Goal: Entertainment & Leisure: Consume media (video, audio)

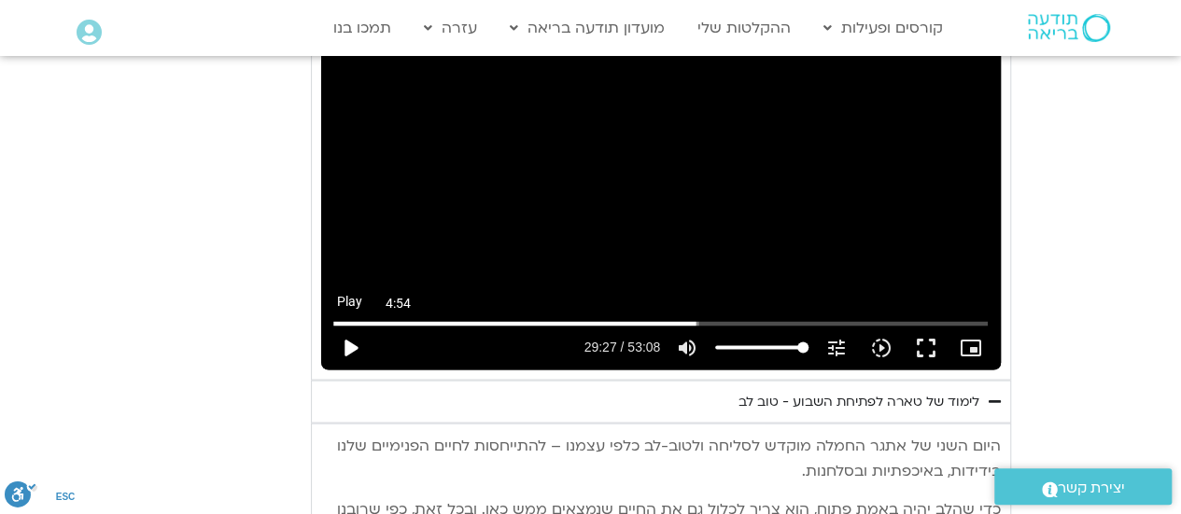
scroll to position [1624, 0]
type input "2817.733333"
click at [344, 326] on button "play_arrow" at bounding box center [350, 347] width 45 height 45
type input "1767.502338"
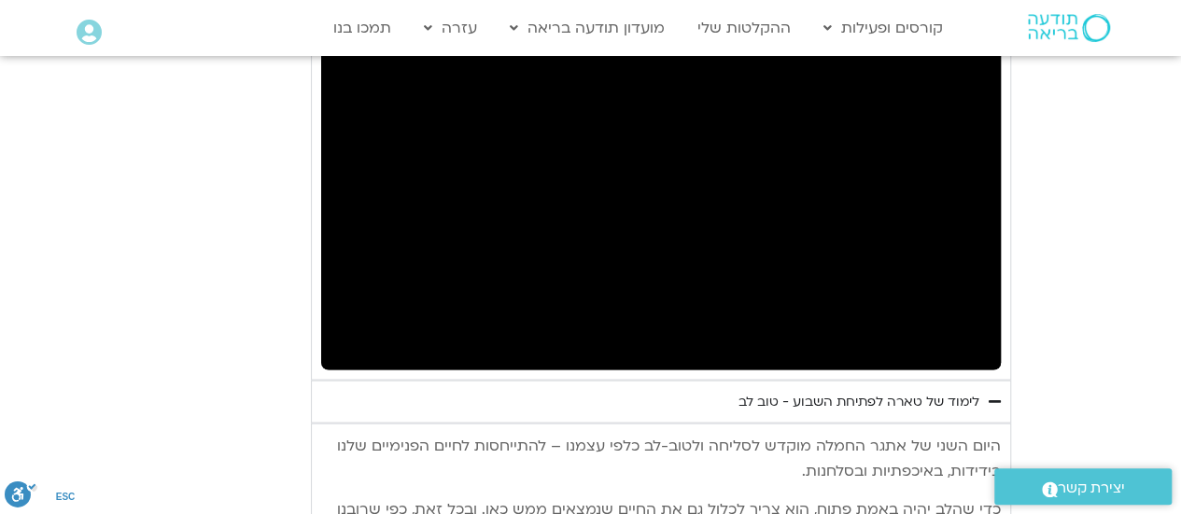
type input "2817.733333"
type input "1767.519033"
type input "2817.733333"
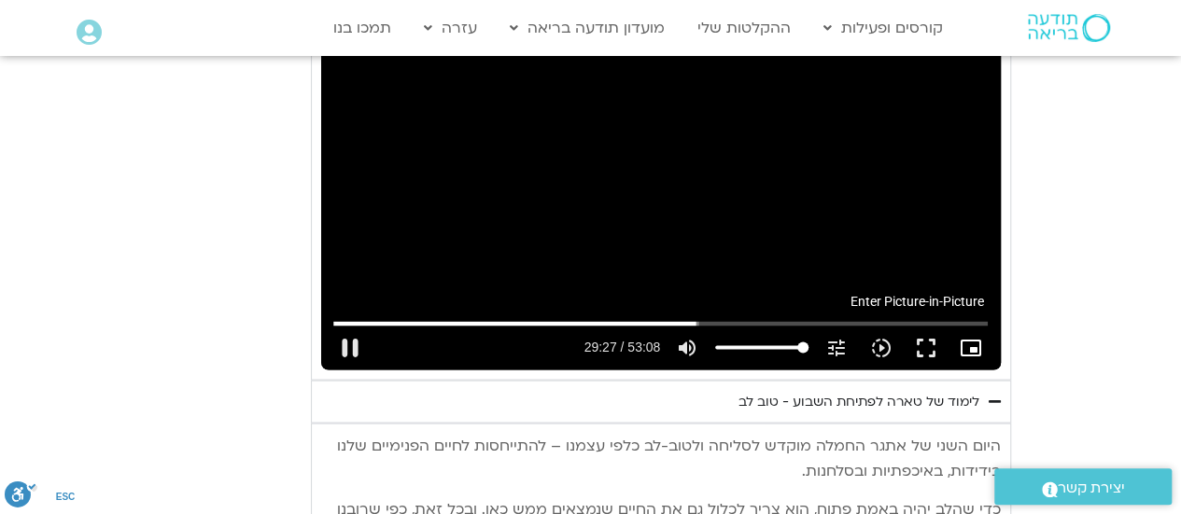
type input "1767.628626"
type input "2817.733333"
type input "1767.740035"
type input "2817.733333"
type input "1767.921979"
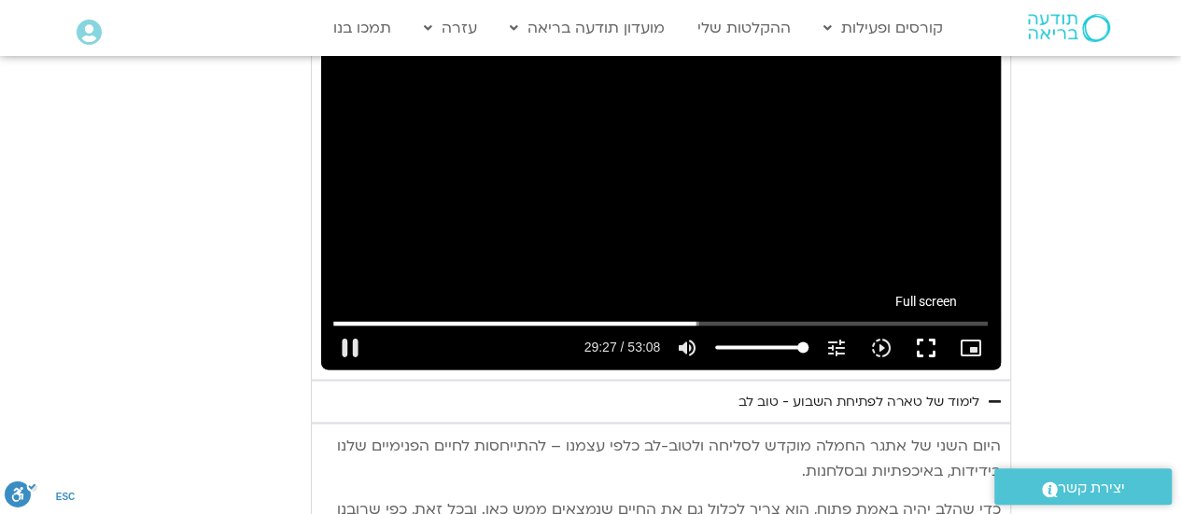
type input "2817.733333"
type input "1768.060337"
type input "2817.733333"
type input "1768.104077"
type input "2817.733333"
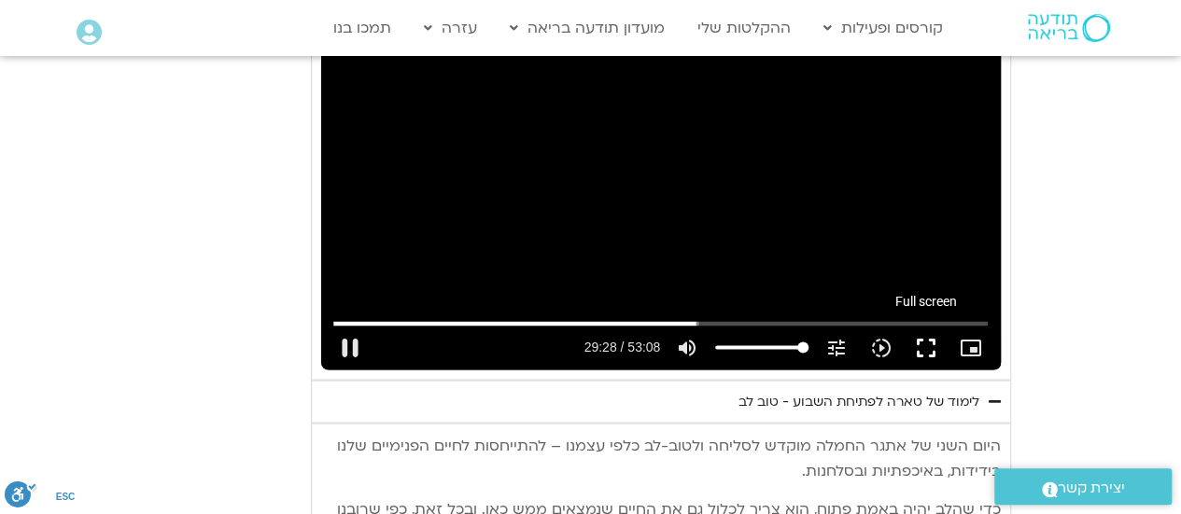
type input "1768.229895"
type input "2817.733333"
type input "1768.361453"
type input "2817.733333"
type input "1768.650508"
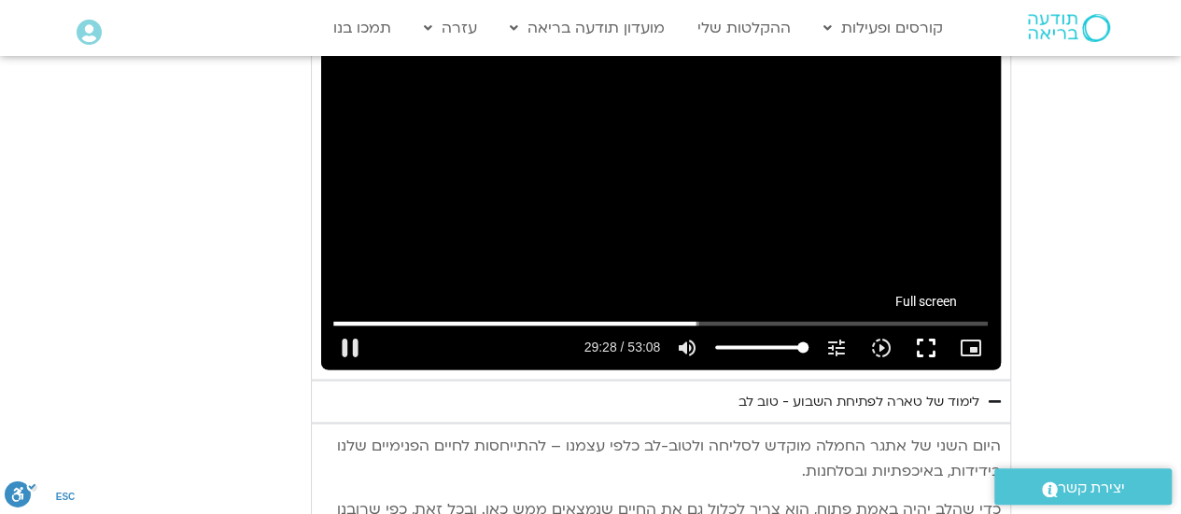
type input "2817.733333"
type input "1768.779127"
type input "2817.733333"
type input "1768.91102"
type input "2817.733333"
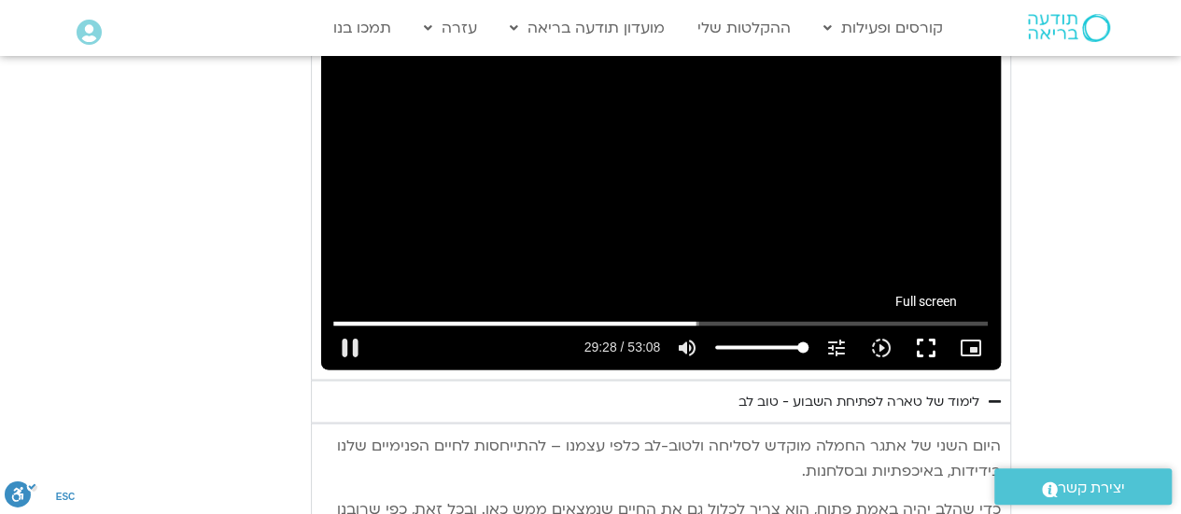
type input "1769.044422"
type input "2817.733333"
type input "1769.175034"
type input "2817.733333"
type input "1769.303509"
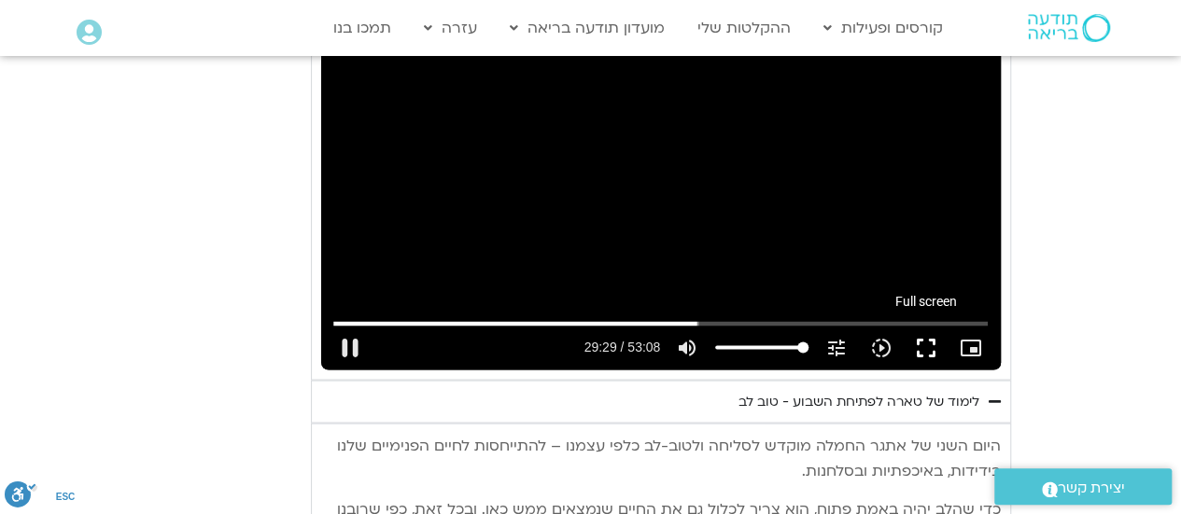
click at [931, 326] on button "fullscreen" at bounding box center [925, 347] width 45 height 45
type input "2817.733333"
type input "1769.582042"
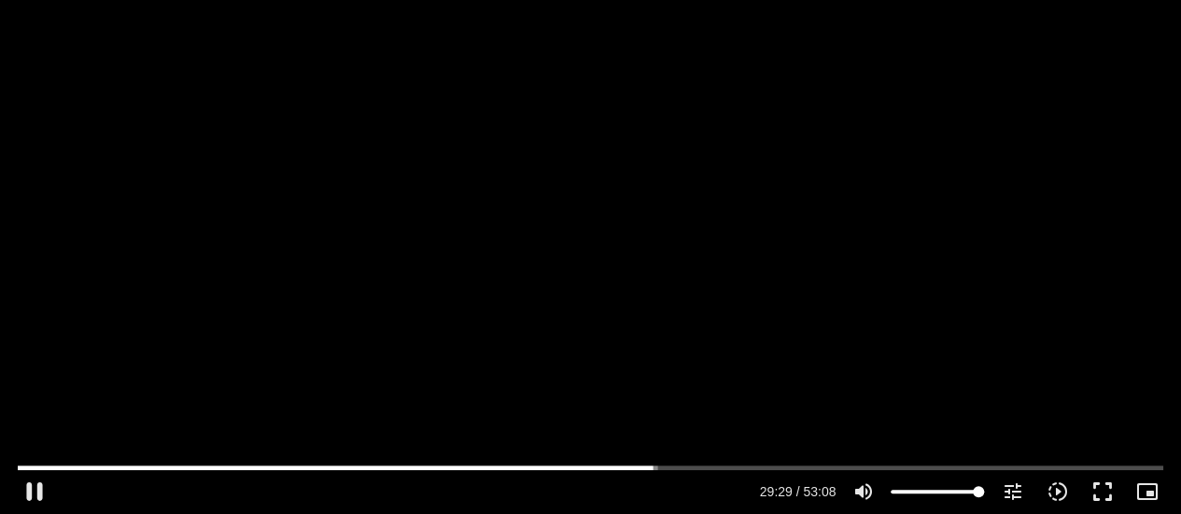
type input "2817.733333"
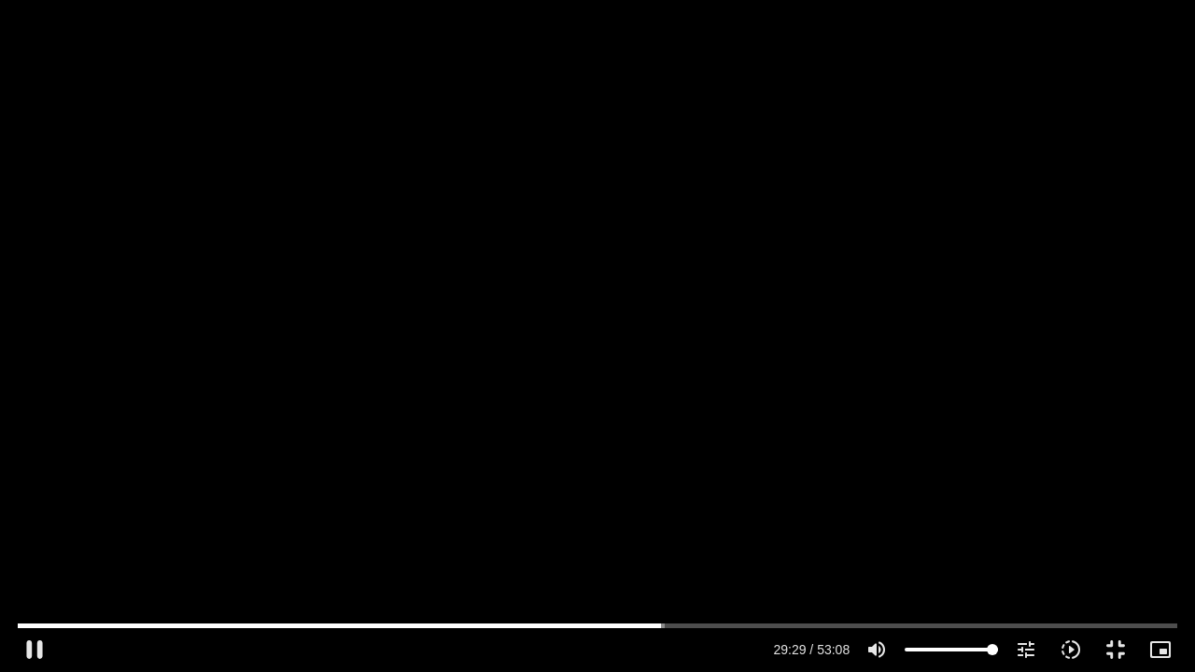
type input "1769.77914"
type input "2817.733333"
type input "1769.906665"
type input "2817.733333"
type input "1770.010479"
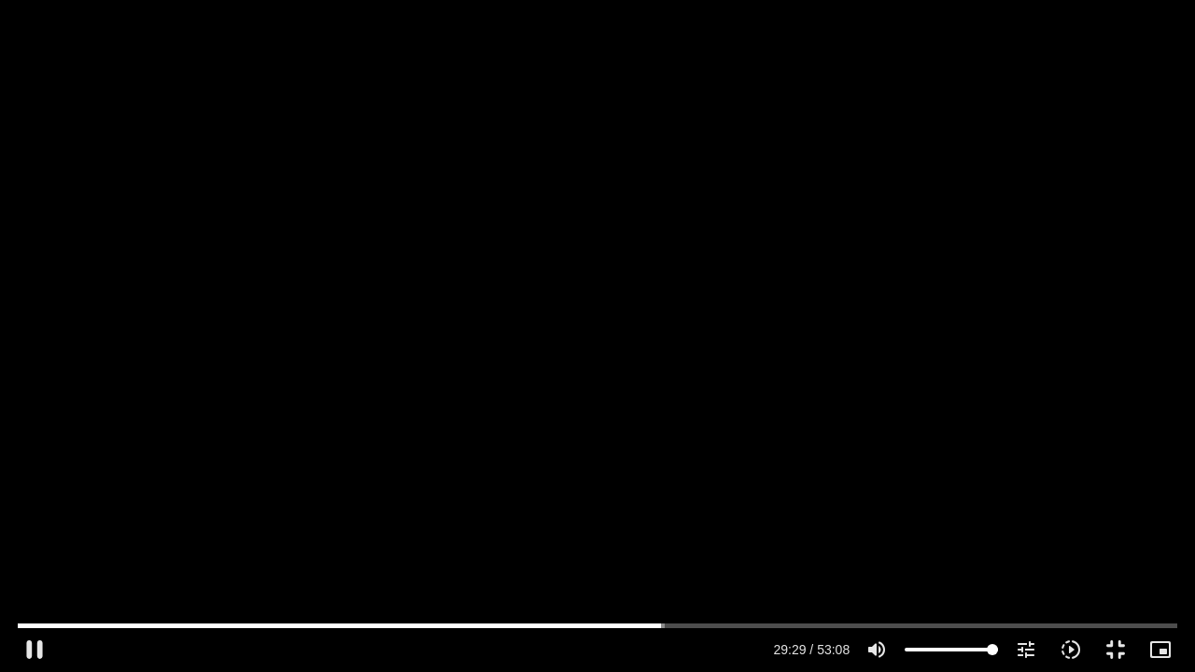
type input "2817.733333"
type input "1770.139561"
type input "2817.733333"
type input "1770.272709"
type input "2817.733333"
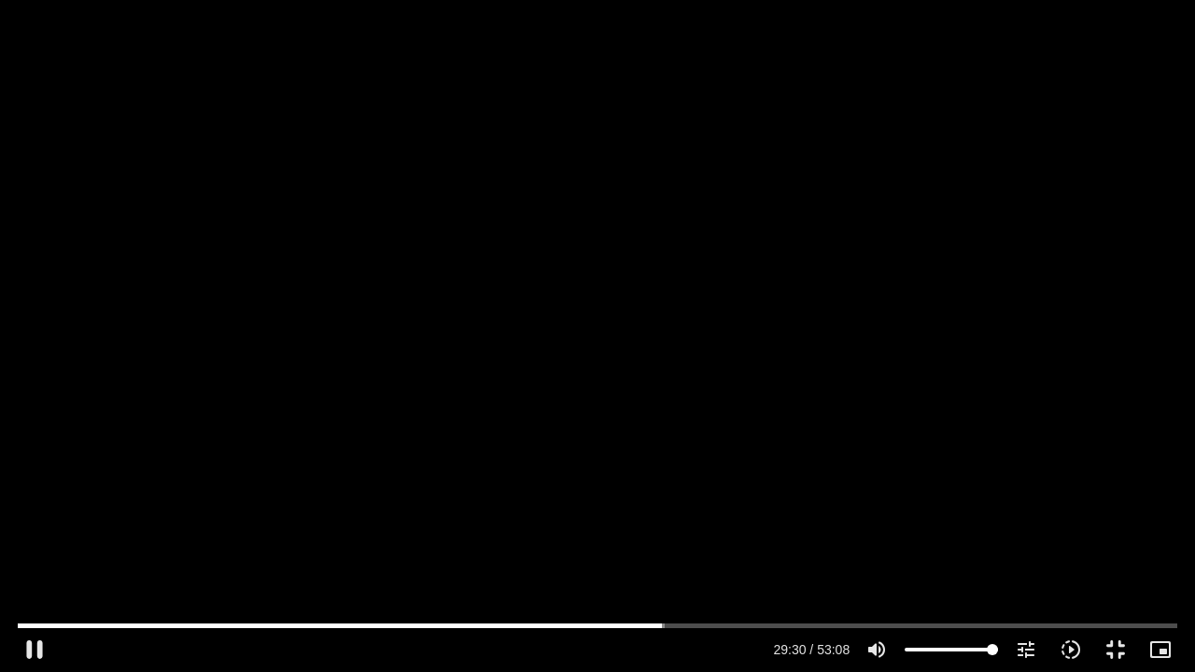
type input "1770.401224"
type input "2817.733333"
type input "1770.526745"
type input "2817.733333"
type input "1770.659312"
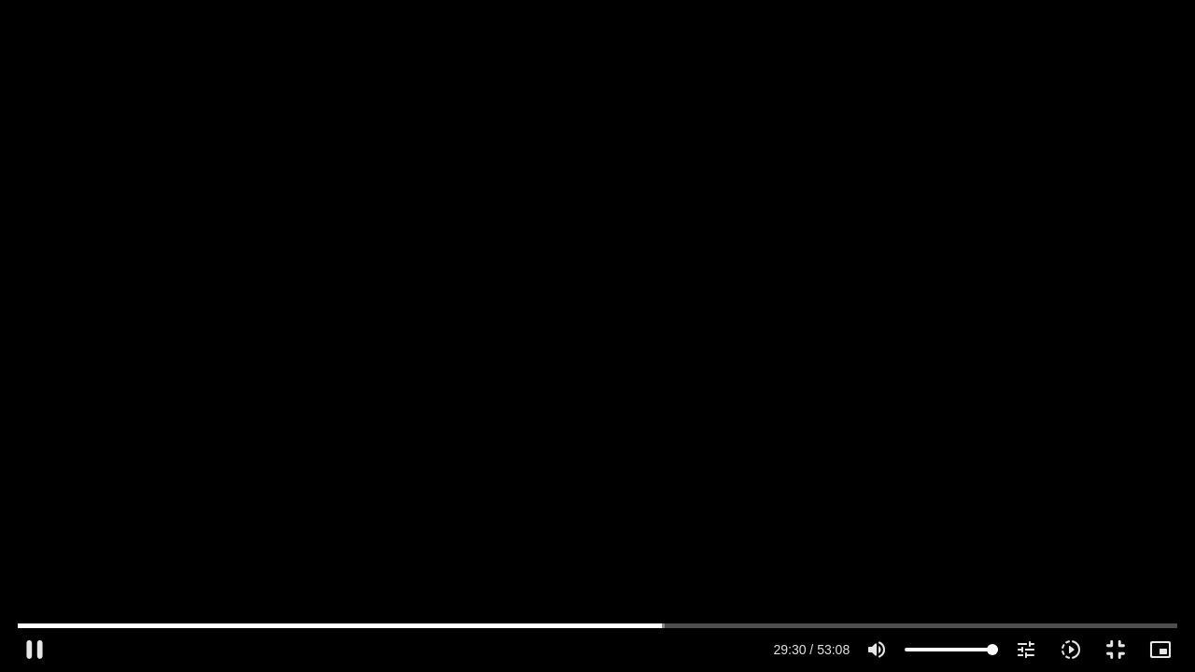
type input "2817.733333"
type input "1770.80582"
type input "2817.733333"
type input "1770.945864"
type input "2817.733333"
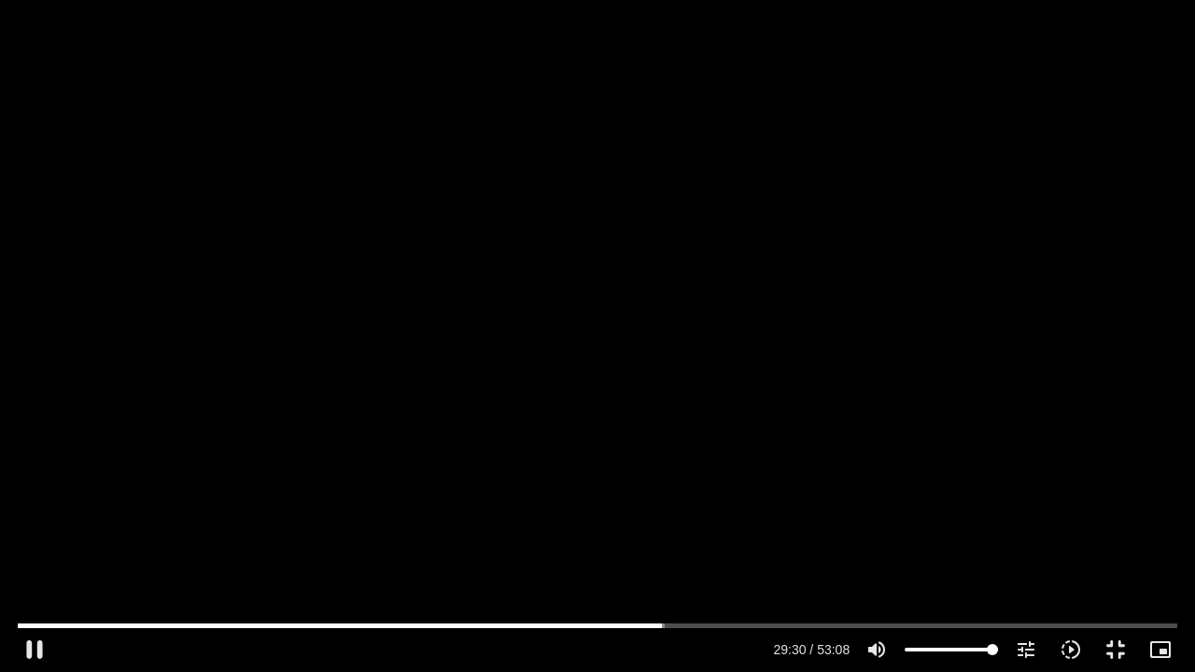
type input "1771.074466"
type input "2817.733333"
type input "1771.209929"
type input "2817.733333"
type input "1771.340955"
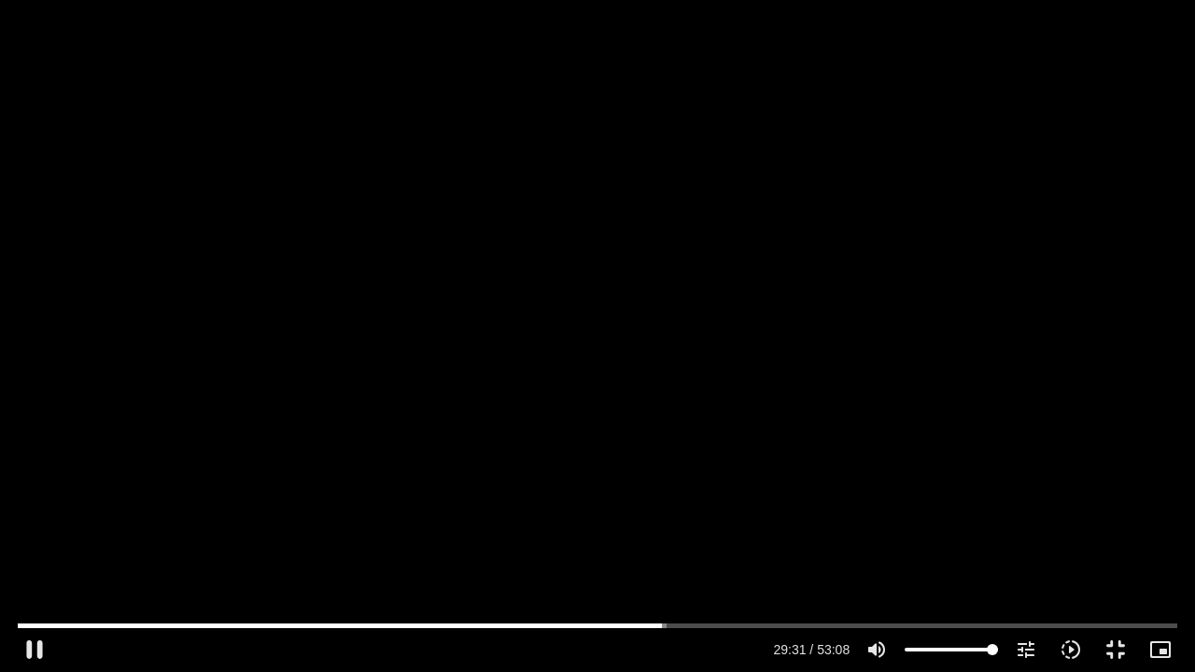
type input "2817.733333"
type input "1771.475695"
type input "2817.733333"
type input "1771.602278"
type input "2817.733333"
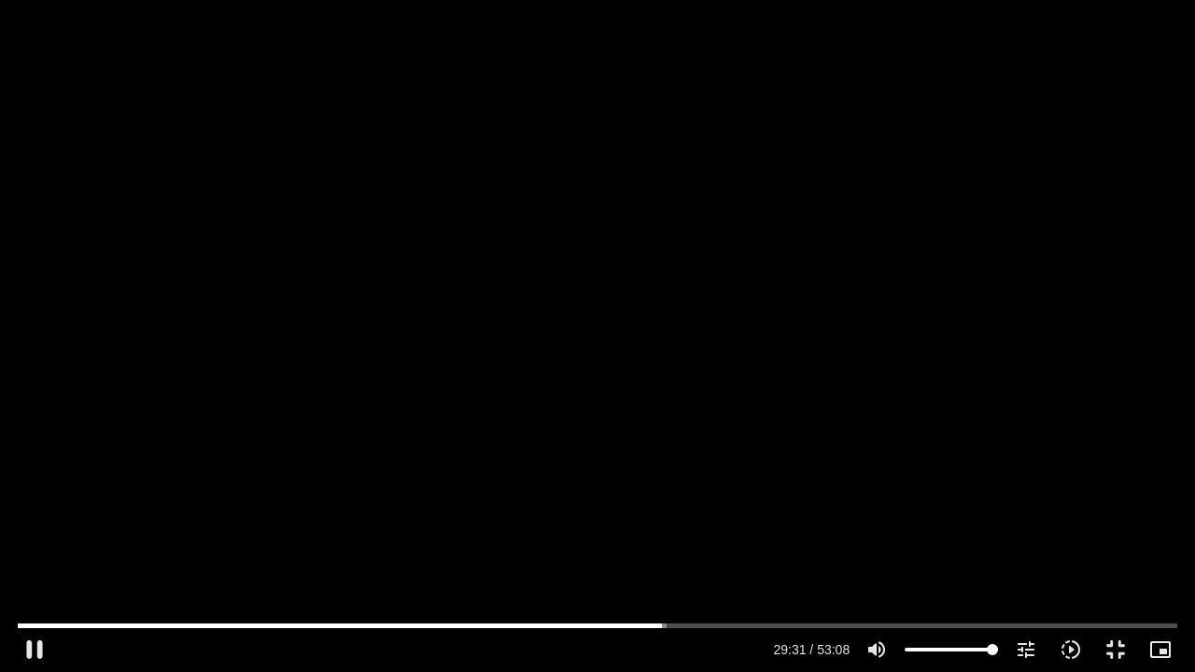
type input "1771.729895"
type input "2817.733333"
type input "1771.85982"
type input "2817.733333"
type input "1771.988314"
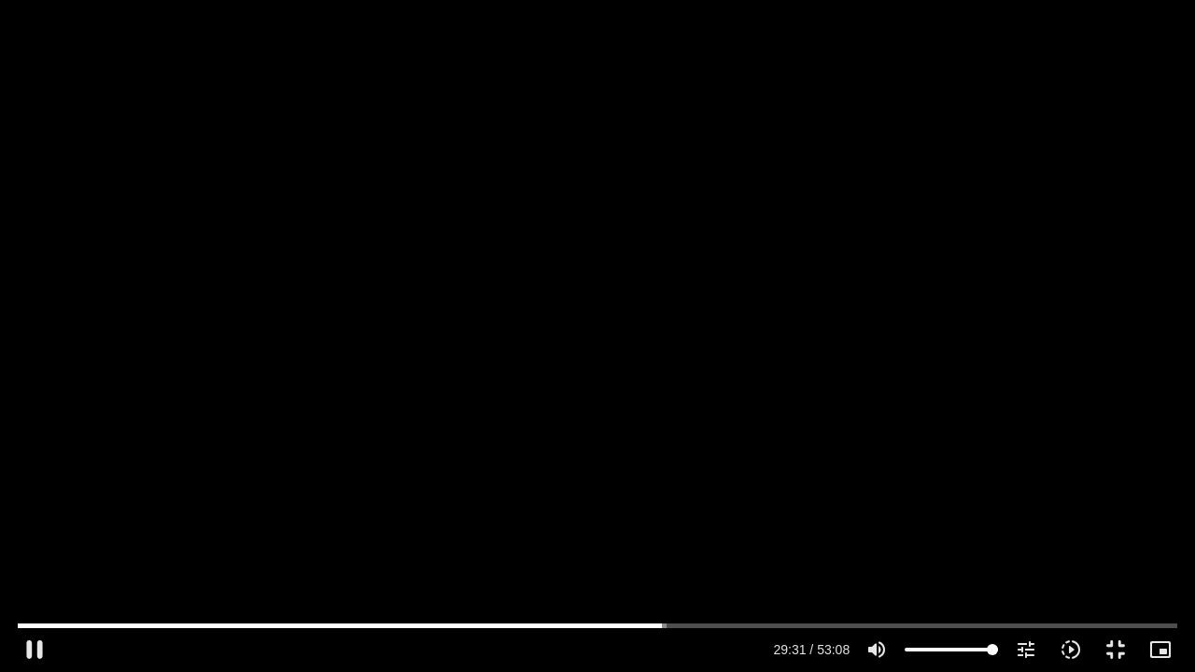
type input "2817.733333"
type input "1772.114144"
type input "2817.733333"
type input "1772.244814"
type input "2817.733333"
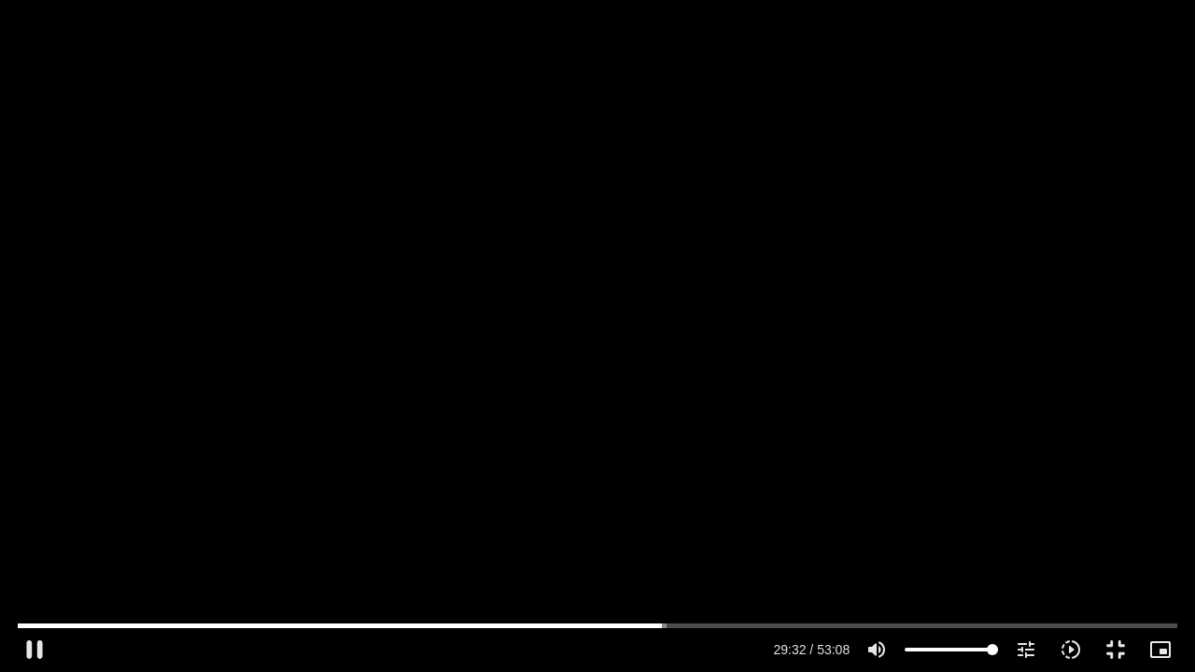
type input "1772.378074"
type input "2817.733333"
type input "1772.512612"
type input "2817.733333"
type input "1772.64449"
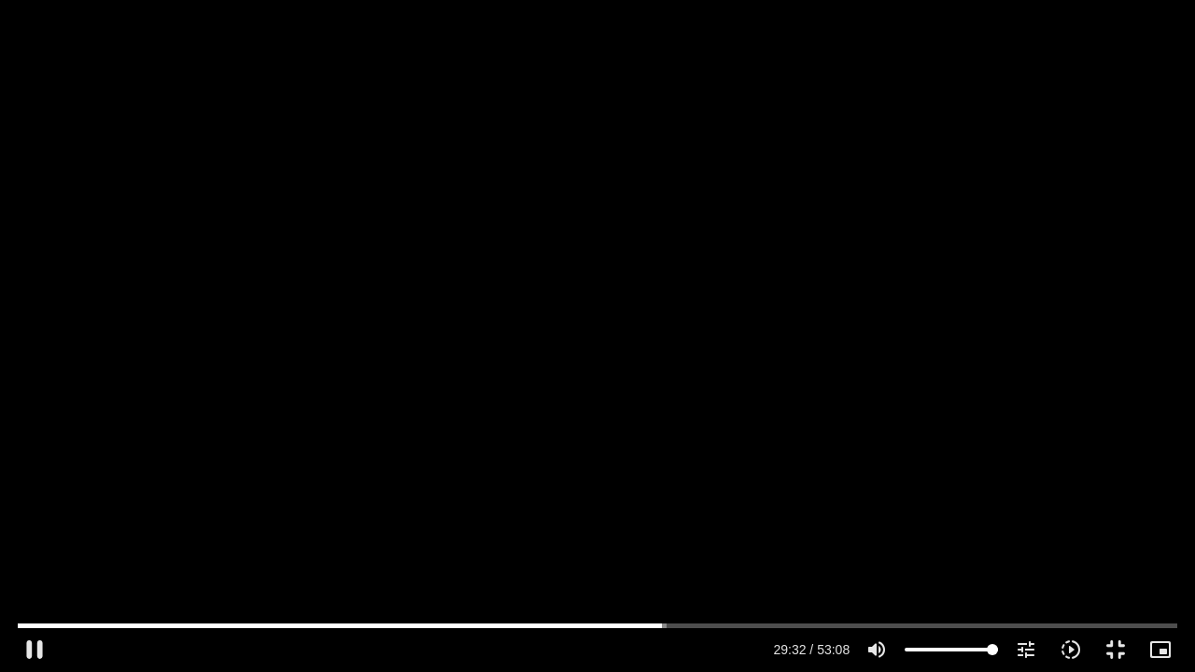
type input "2817.733333"
type input "1772.772622"
type input "2817.733333"
type input "1772.902357"
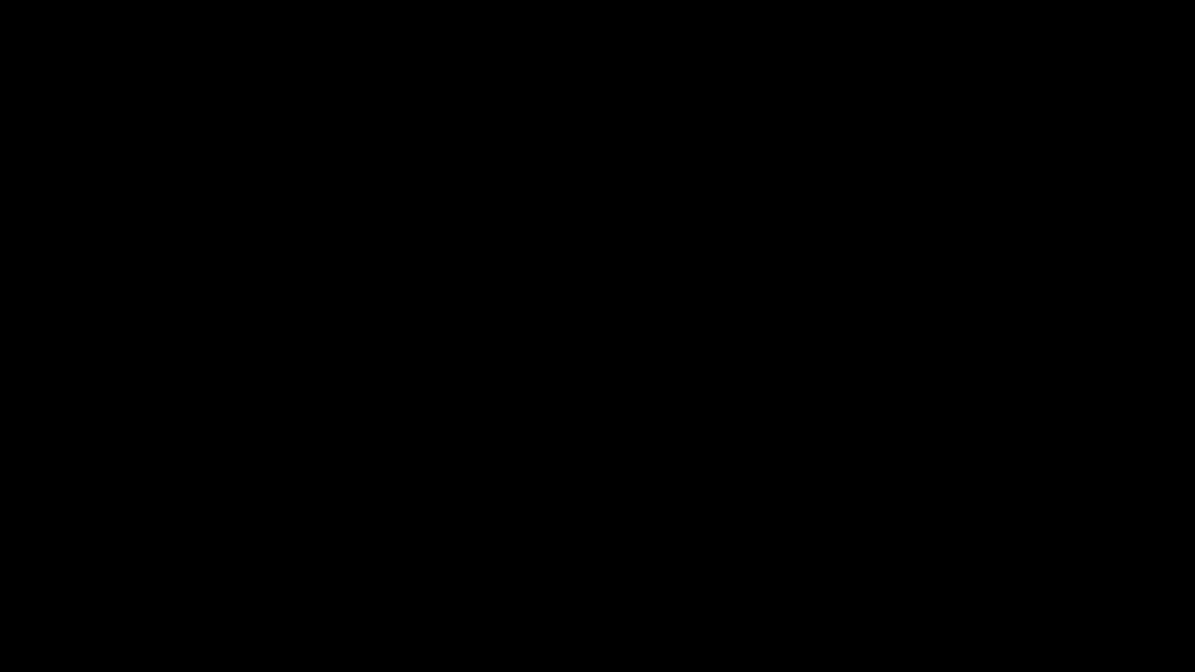
type input "2817.733333"
type input "2568.069824"
type input "2817.733333"
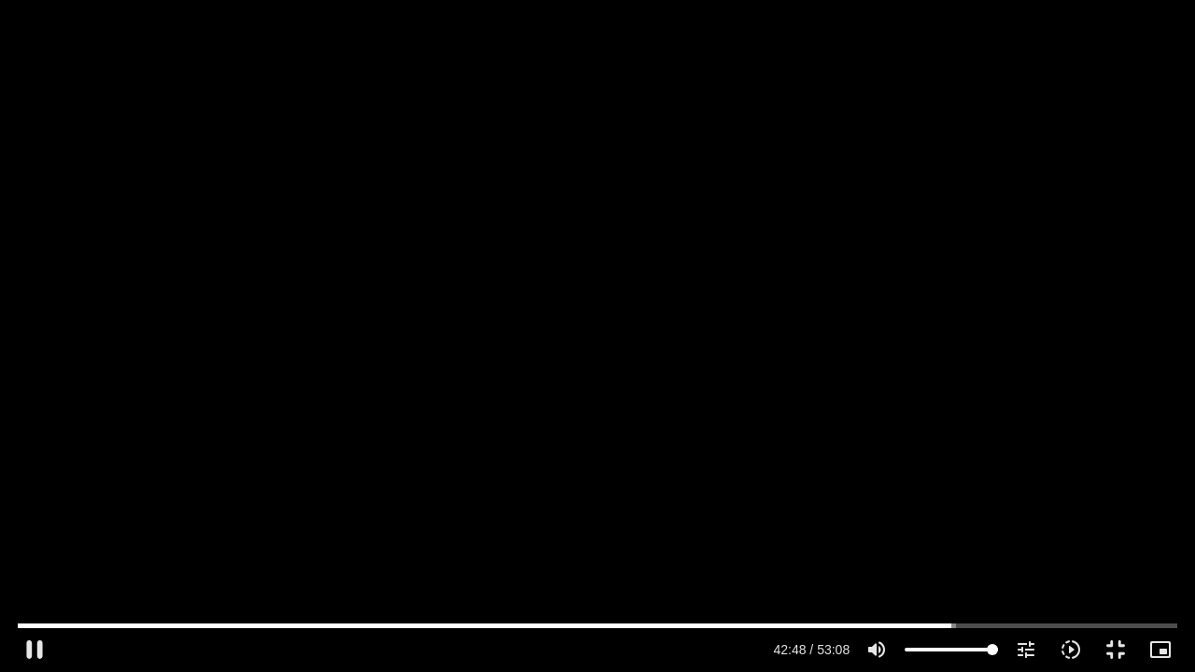
type input "2568.197124"
type input "2817.733333"
type input "2568.32928"
type input "2817.733333"
type input "2568.492489"
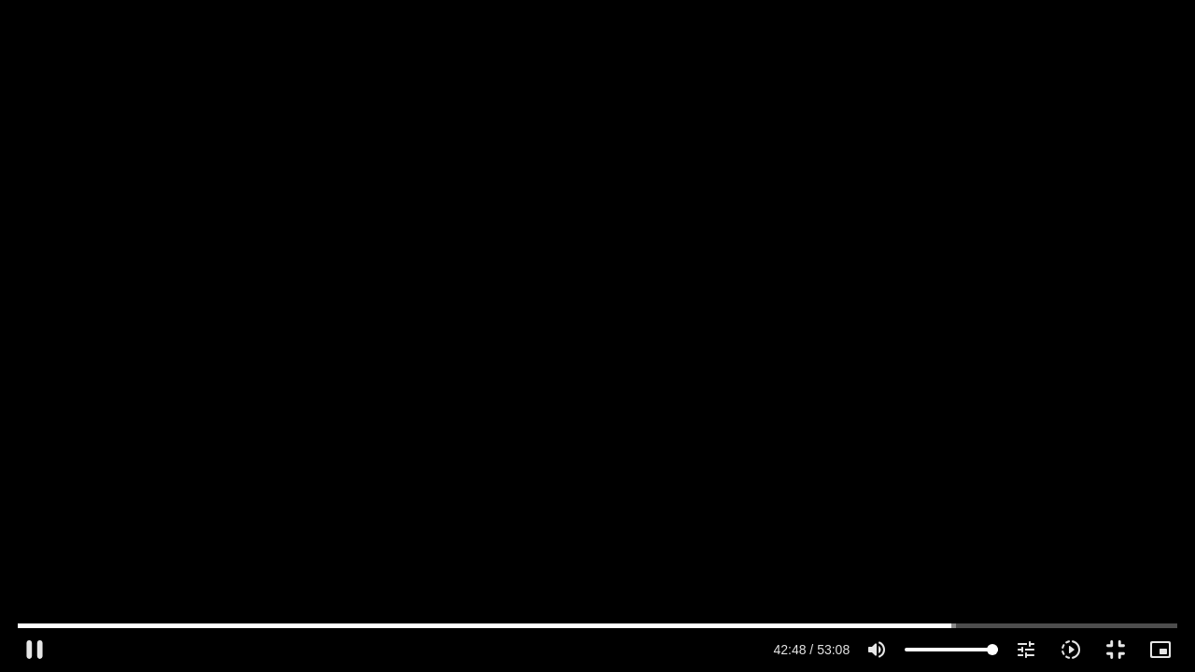
type input "2817.733333"
type input "2568.621828"
type input "2817.733333"
type input "2568.734701"
type input "2817.733333"
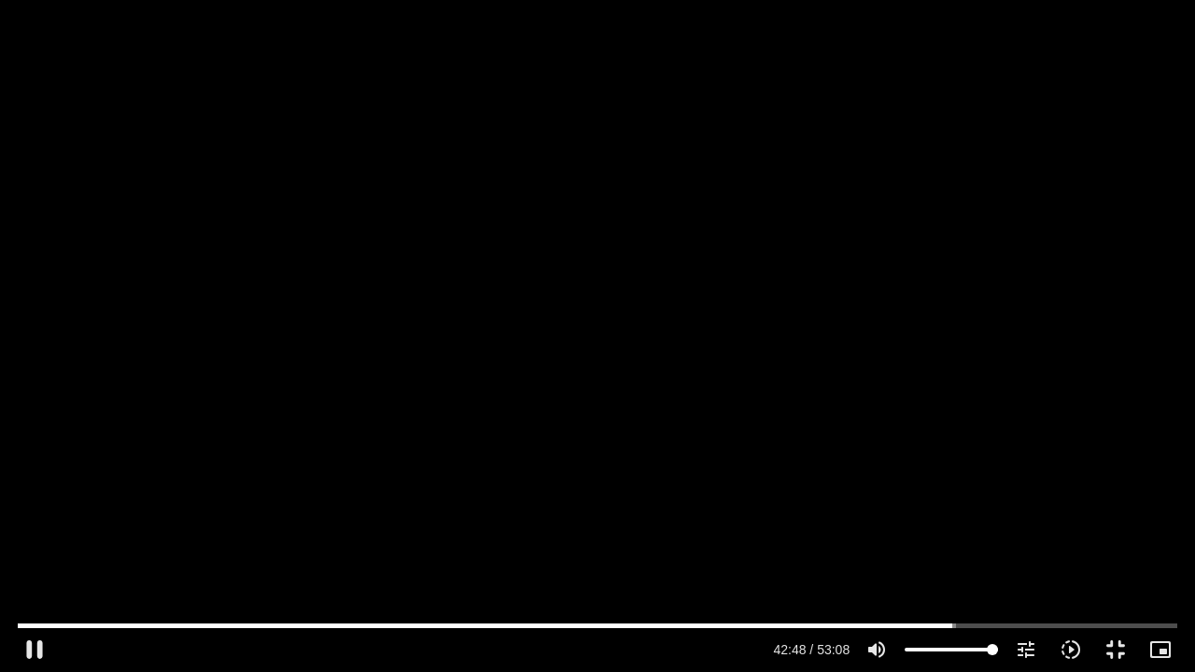
type input "2568.864748"
type input "2817.733333"
type input "2568.998065"
type input "2817.733333"
type input "2569.137432"
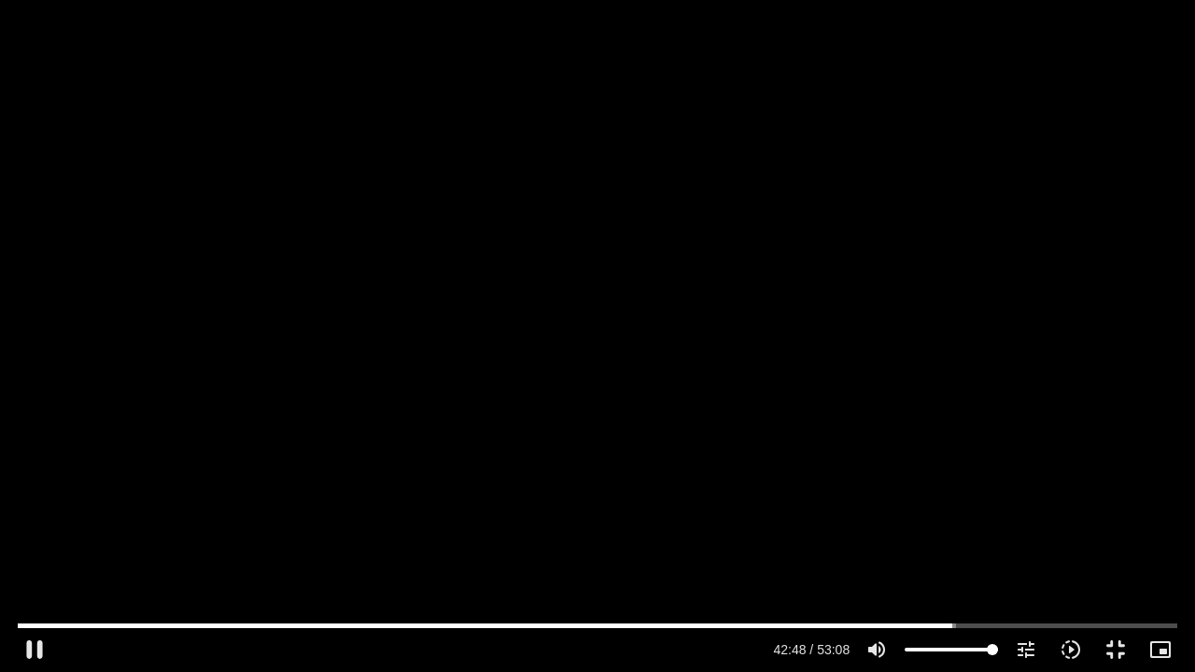
type input "2817.733333"
type input "2569.266067"
type input "2817.733333"
type input "2569.391115"
type input "2817.733333"
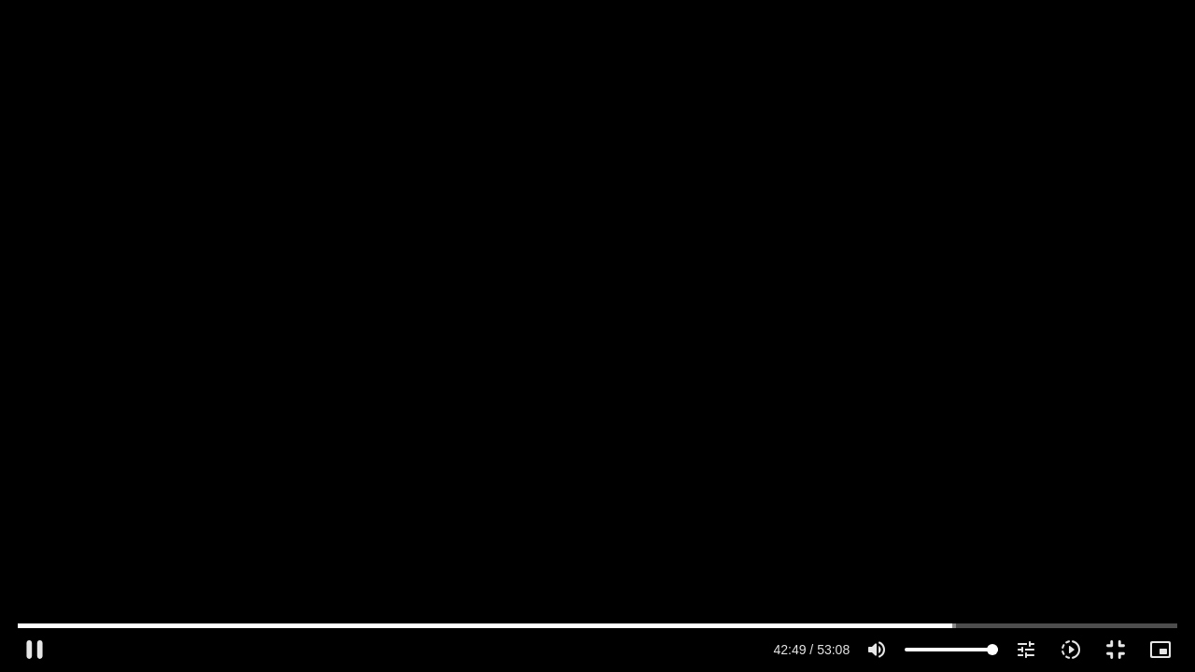
type input "2569.517991"
type input "2817.733333"
type input "2569.649653"
type input "2817.733333"
type input "2569.780637"
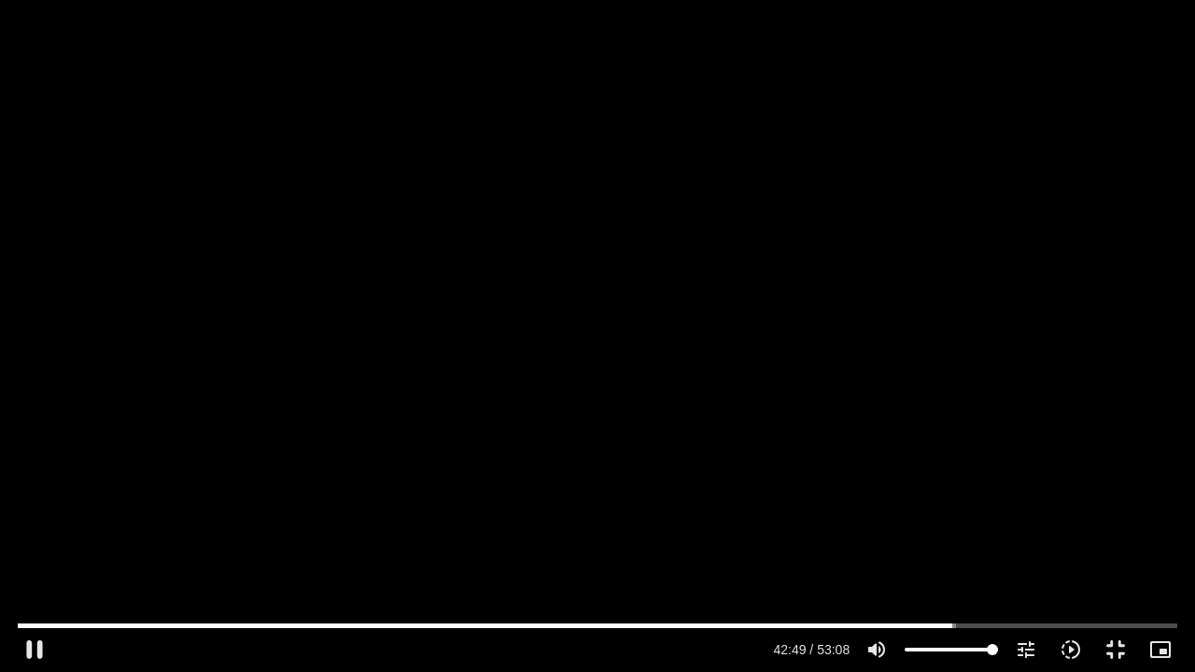
type input "2817.733333"
type input "2569.905651"
type input "2817.733333"
type input "2570.034861"
type input "2817.733333"
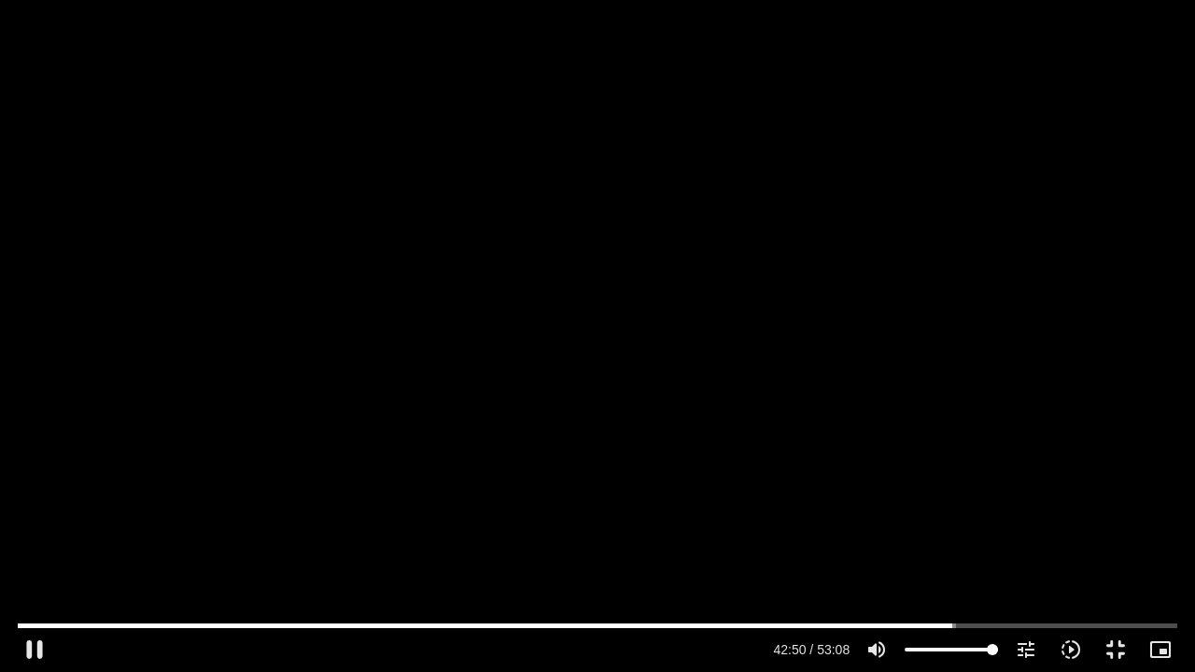
type input "2570.162954"
type input "2817.733333"
type input "2570.295574"
type input "2817.733333"
type input "2570.423626"
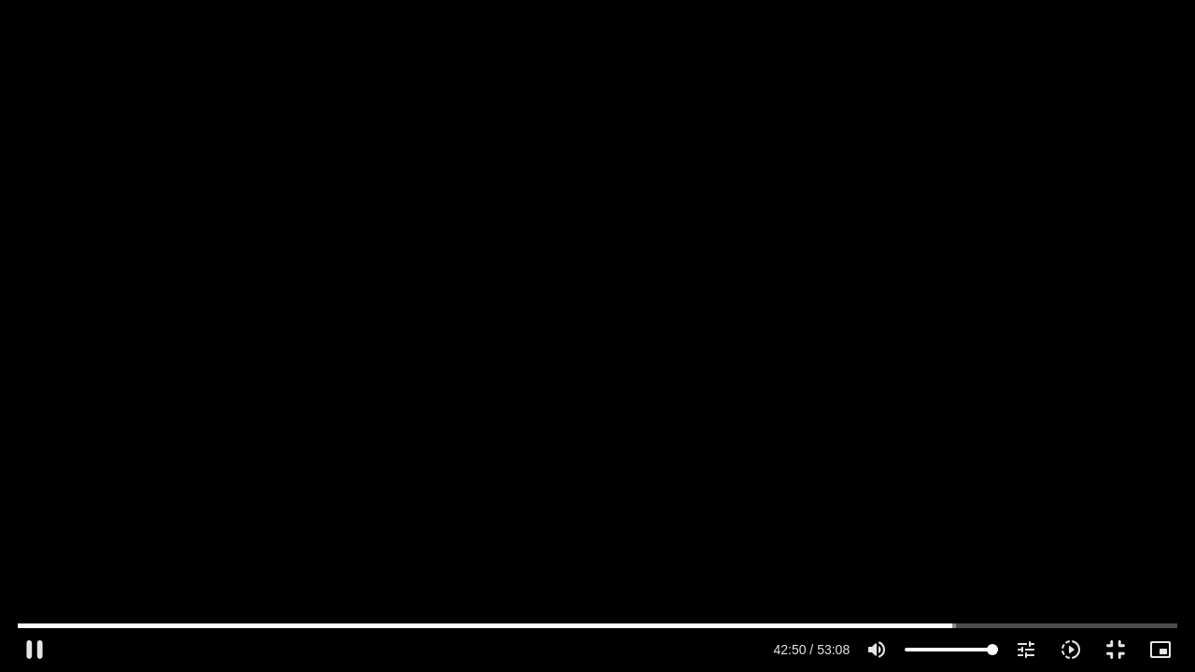
type input "2817.733333"
type input "2570.564251"
type input "2817.733333"
type input "2570.694445"
type input "2817.733333"
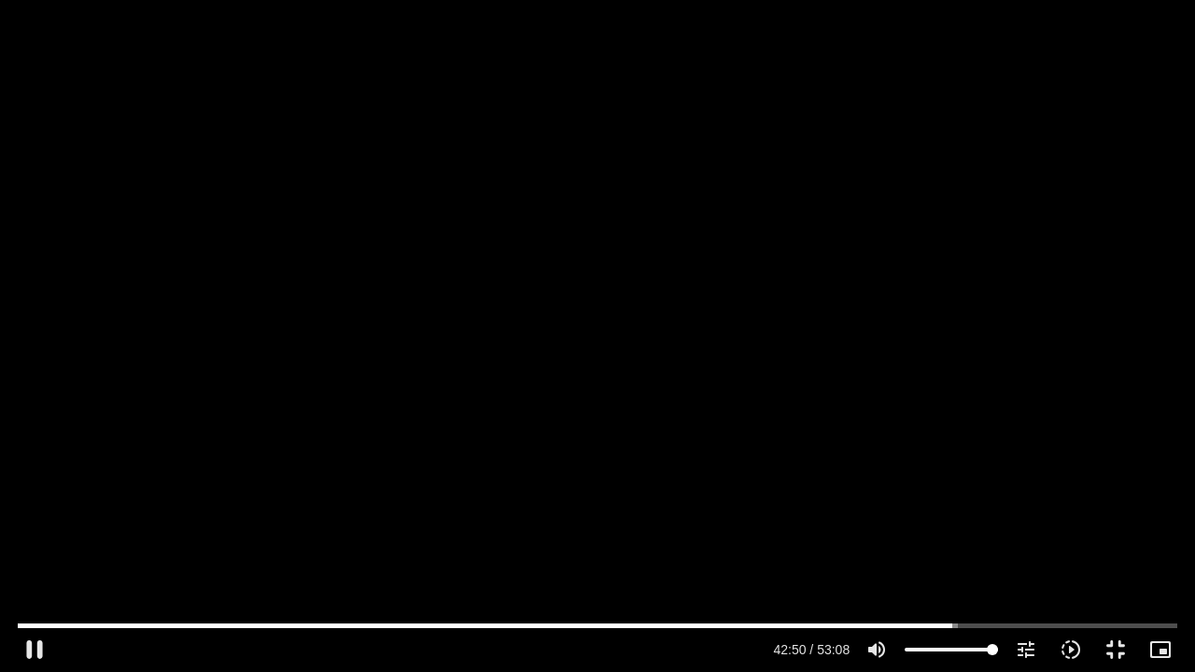
type input "2570.831311"
type input "2817.733333"
type input "2570.96508"
type input "2817.733333"
type input "2571.093348"
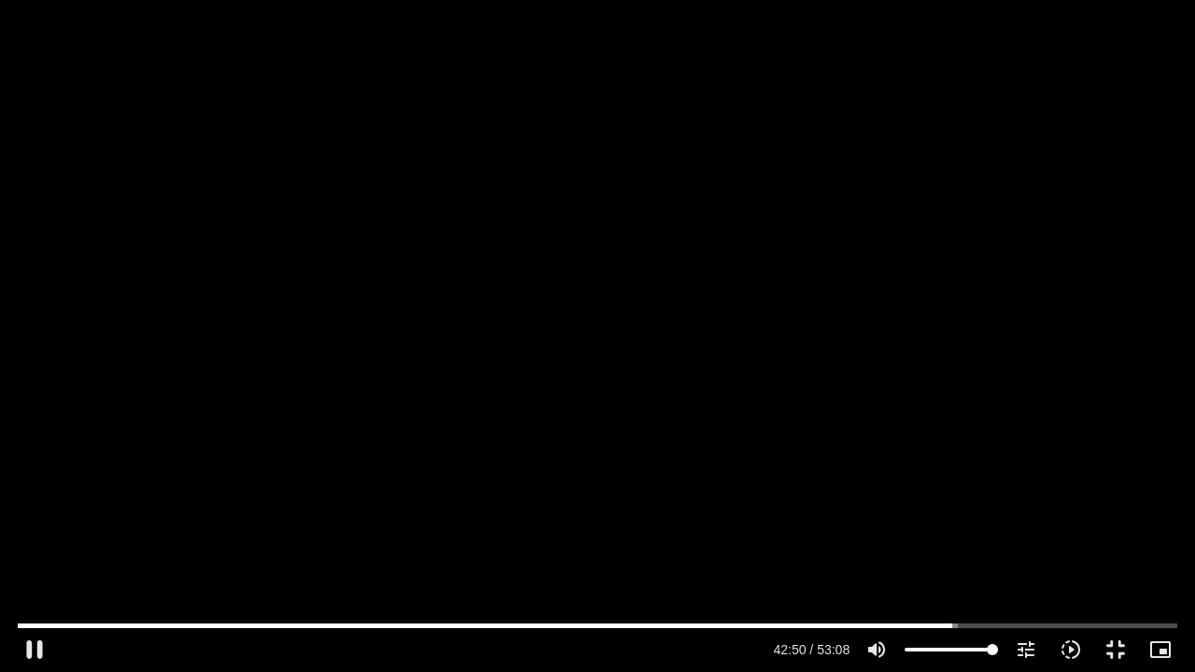
type input "2817.733333"
type input "2571.231598"
type input "2817.733333"
type input "2571.362864"
type input "2817.733333"
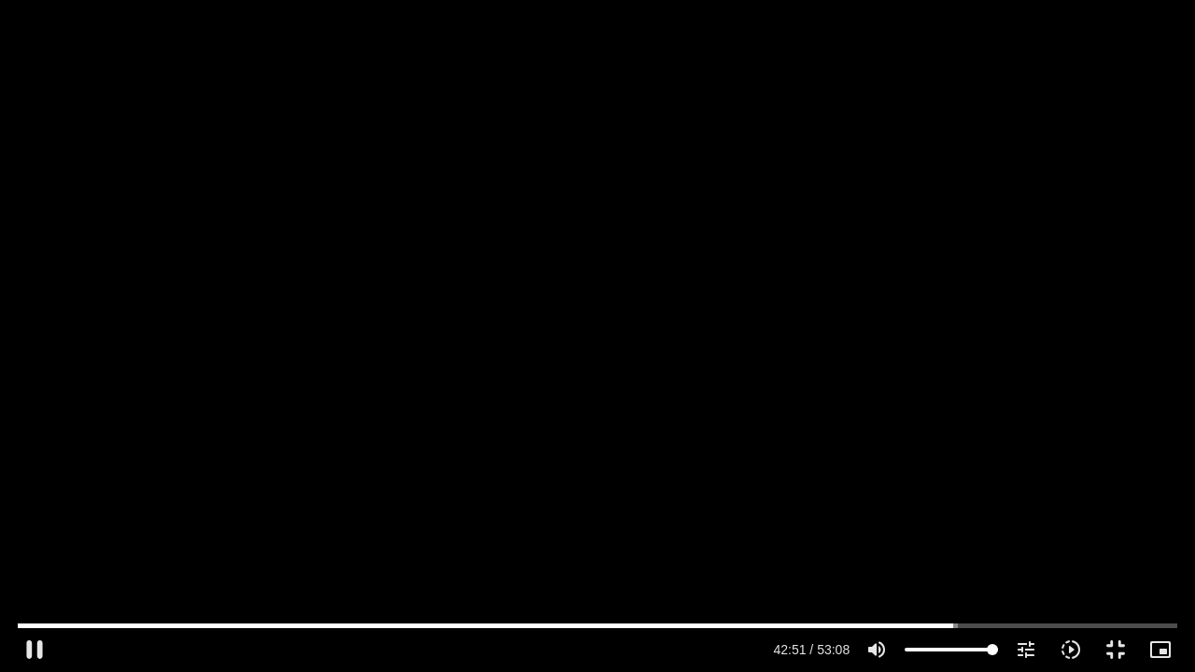
type input "2571.494031"
type input "2817.733333"
type input "2571.630918"
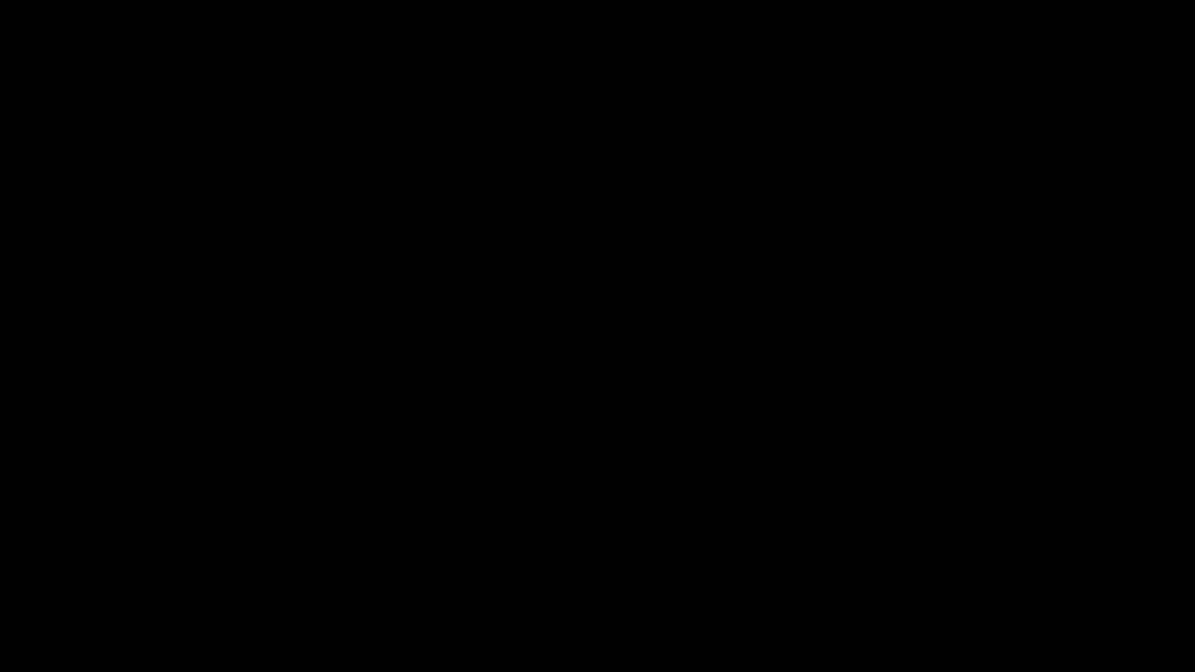
type input "2817.733333"
type input "2728.773498"
type input "2817.733333"
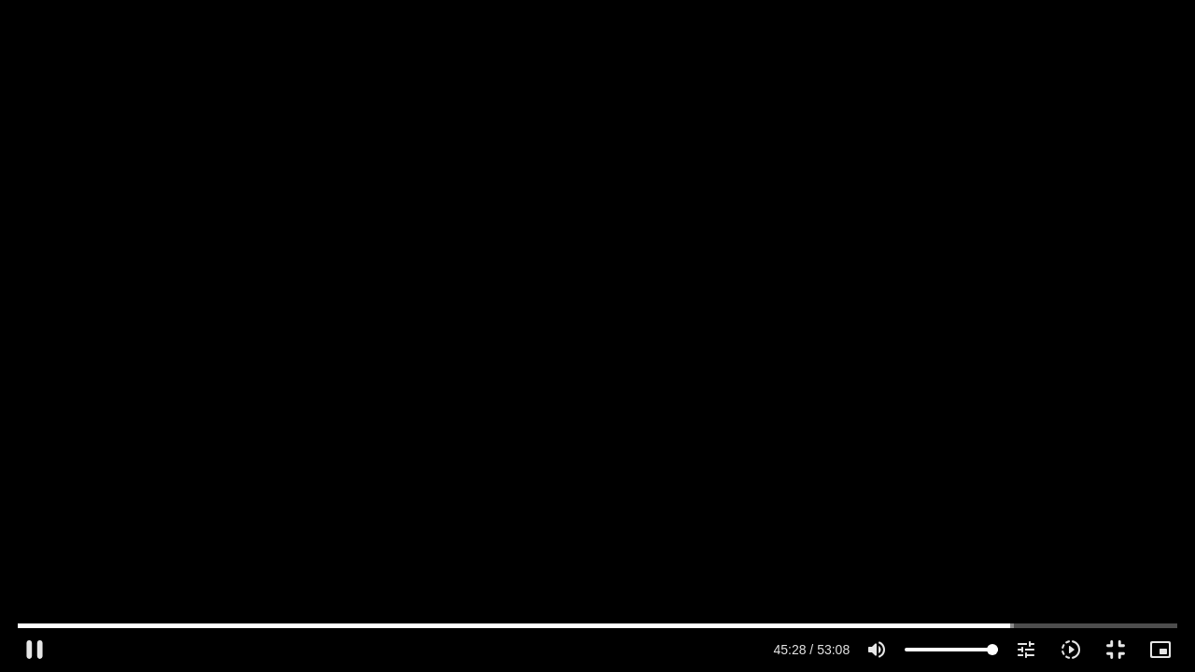
type input "2728.838661"
type input "2817.733333"
type input "2729.021823"
type input "2817.733333"
type input "2729.071647"
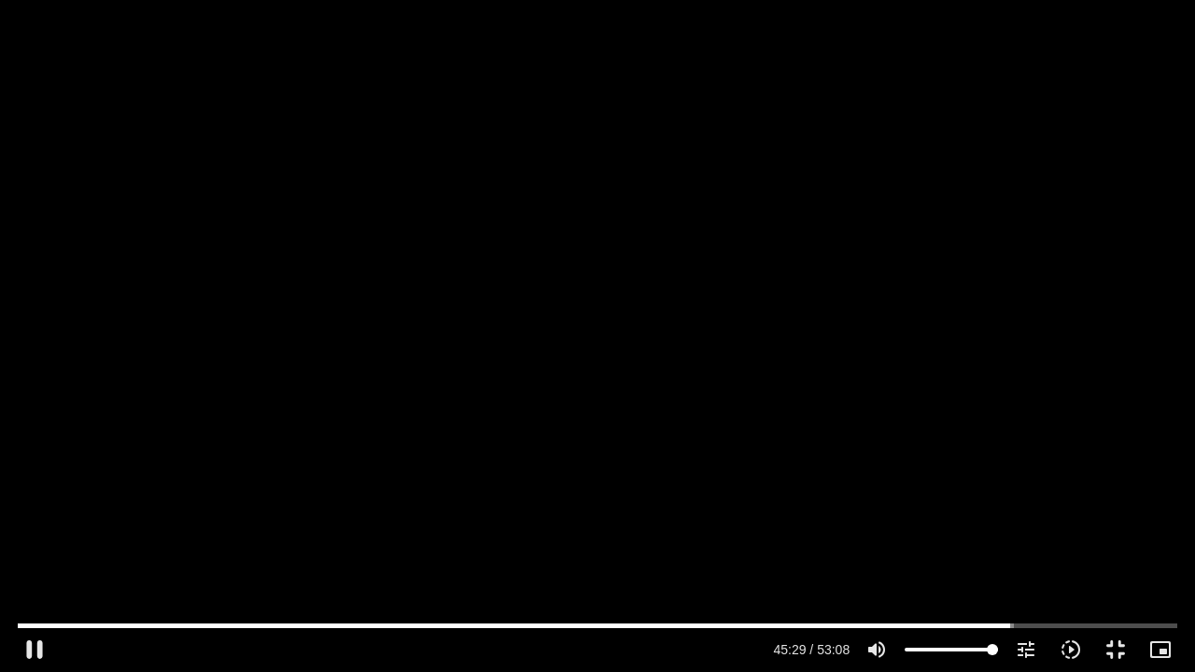
type input "2817.733333"
type input "2729.190203"
type input "2817.733333"
type input "2729.320064"
type input "2817.733333"
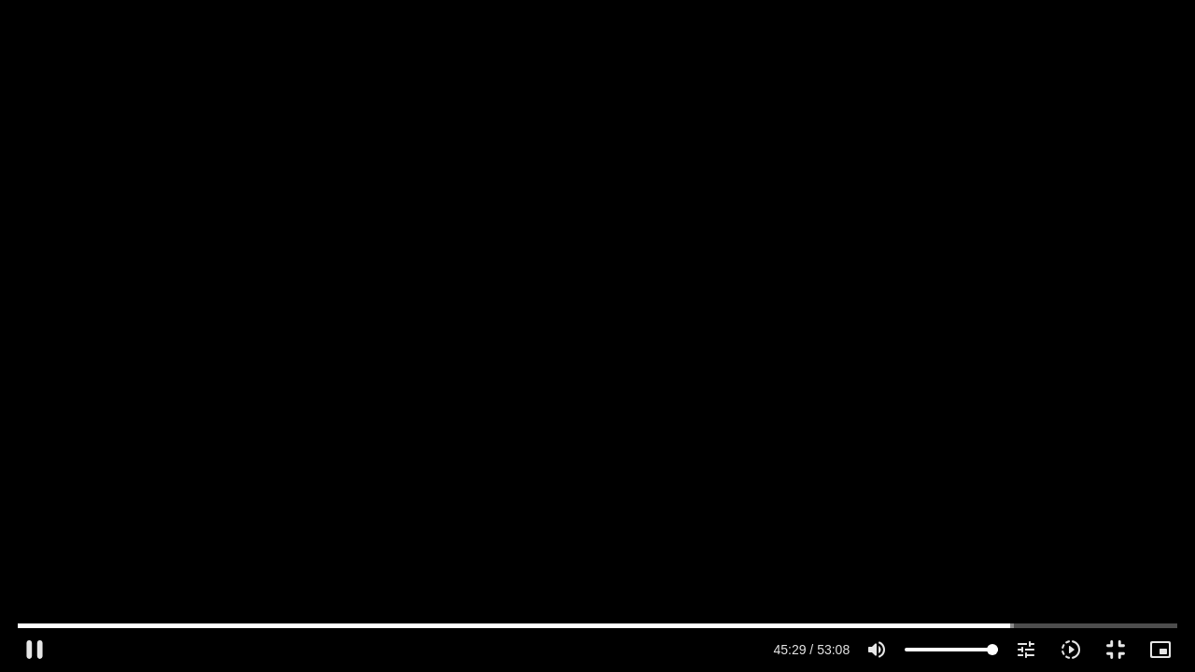
type input "2729.537872"
type input "2817.733333"
type input "2729.602295"
type input "2817.733333"
type input "2729.789146"
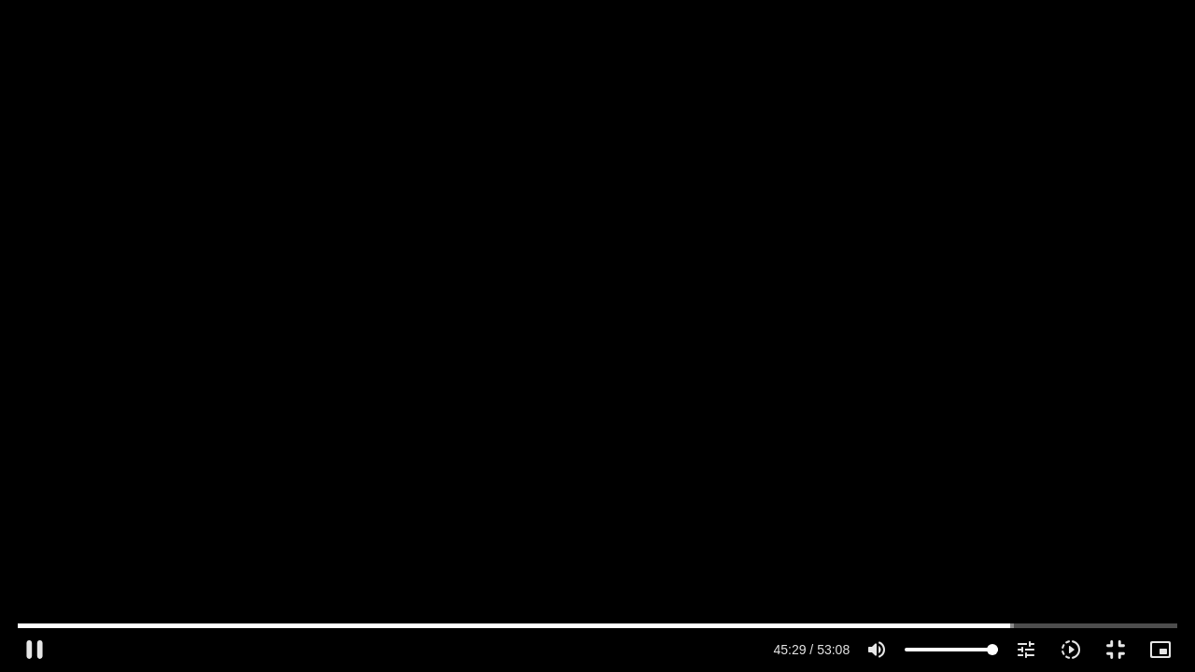
type input "2817.733333"
type input "2729.921835"
type input "2817.733333"
type input "2730.054725"
type input "2817.733333"
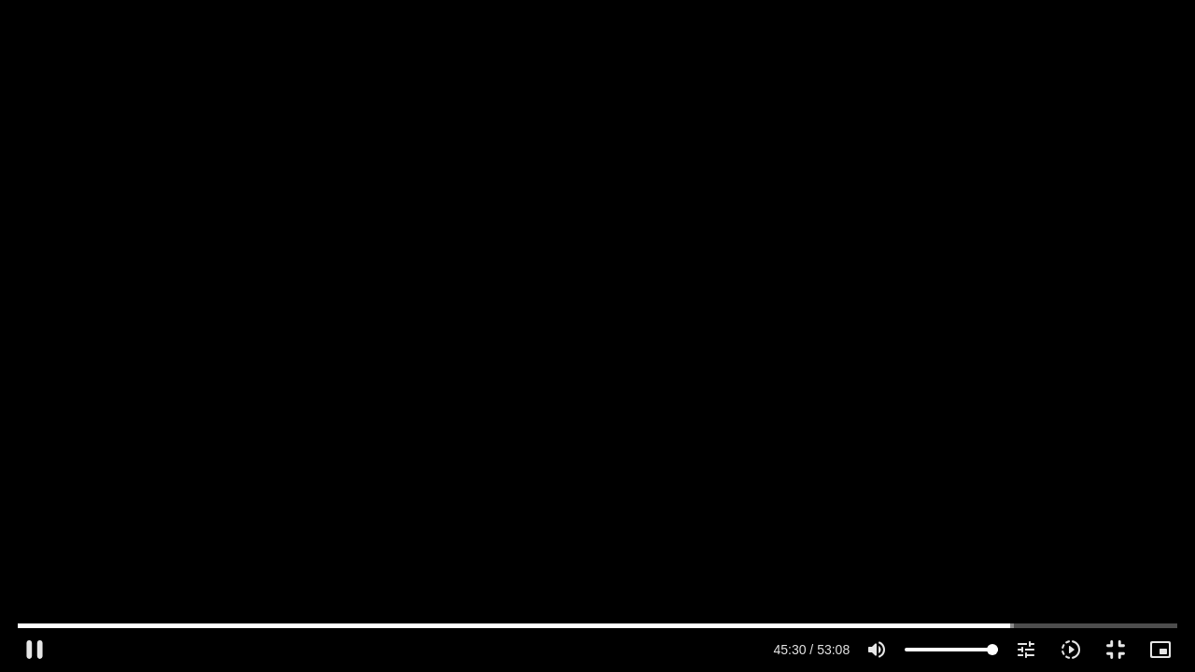
type input "2730.117545"
type input "2817.733333"
type input "2730.247712"
type input "2817.733333"
type input "2730.373082"
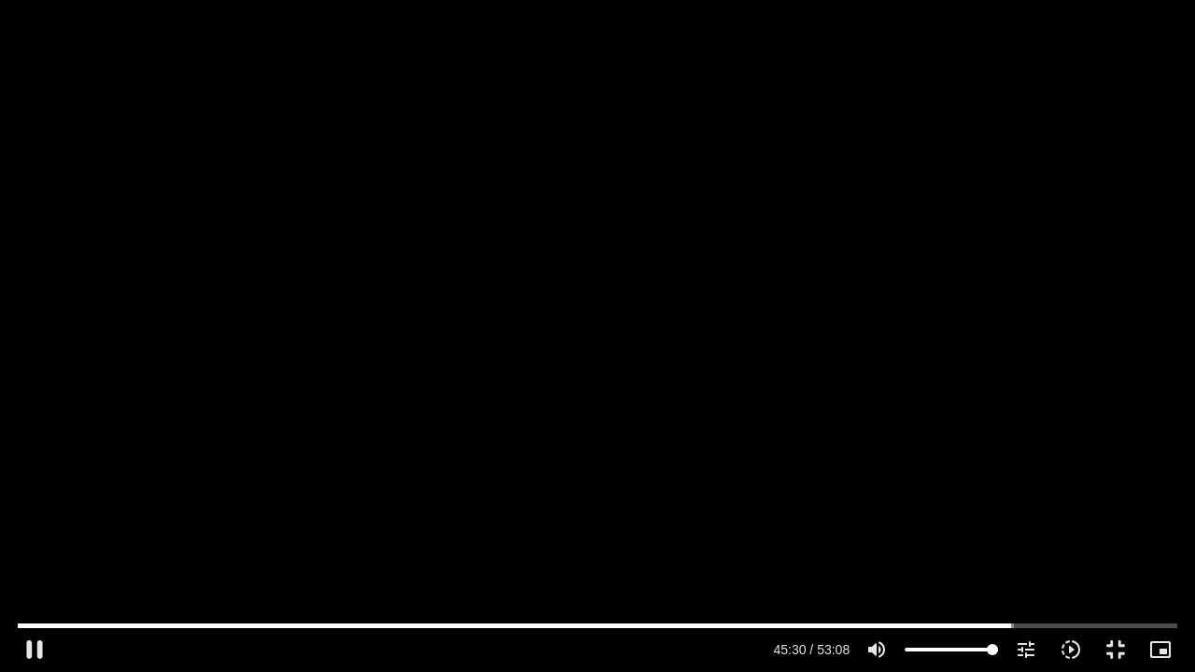
type input "2817.733333"
type input "2730.57141"
type input "2817.733333"
type input "2730.708314"
type input "2817.733333"
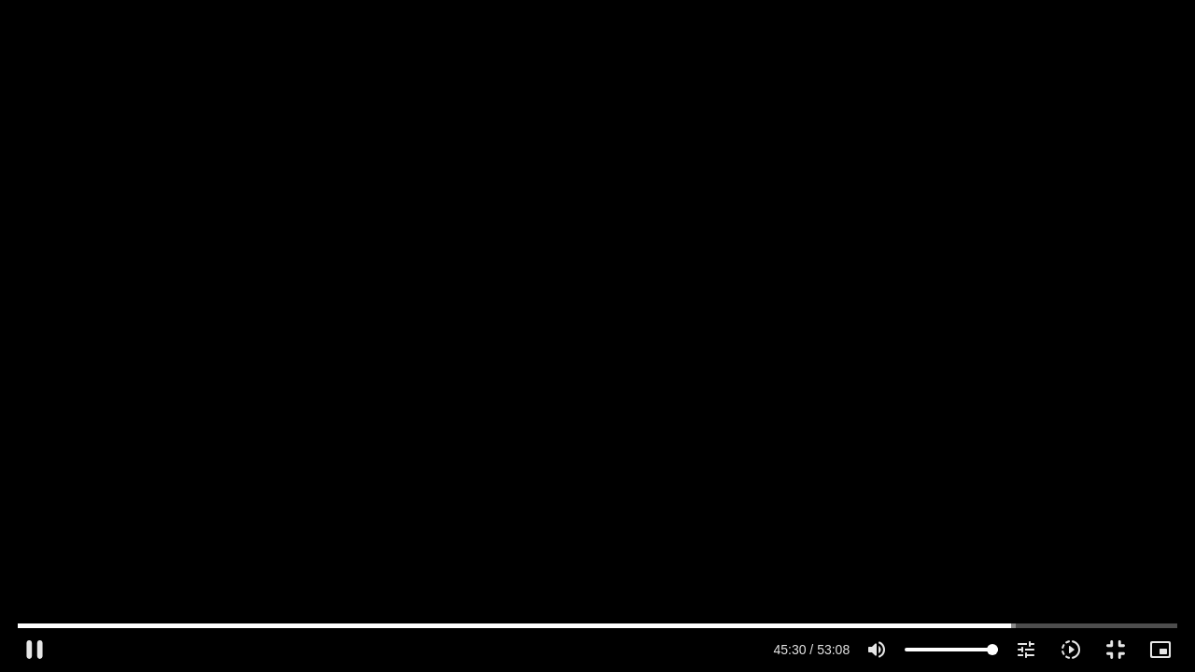
type input "2730.83905"
type input "2817.733333"
type input "2730.972101"
type input "2817.733333"
type input "2731.110383"
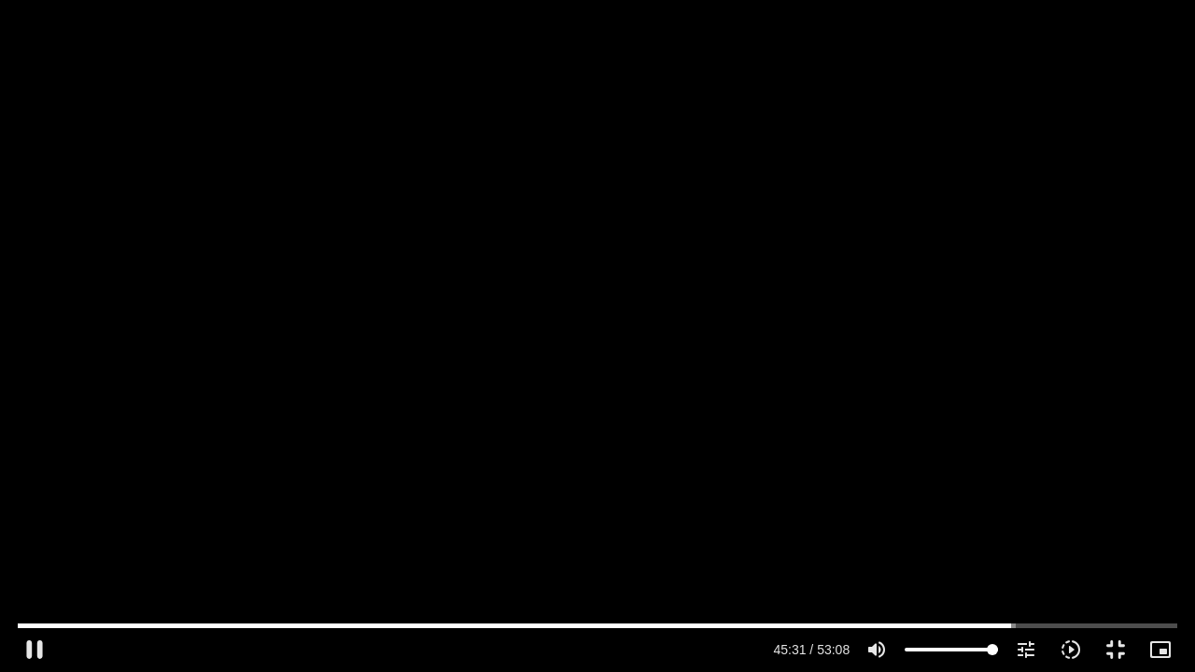
type input "2817.733333"
type input "2731.22149"
type input "2817.733333"
type input "2731.305185"
type input "2817.733333"
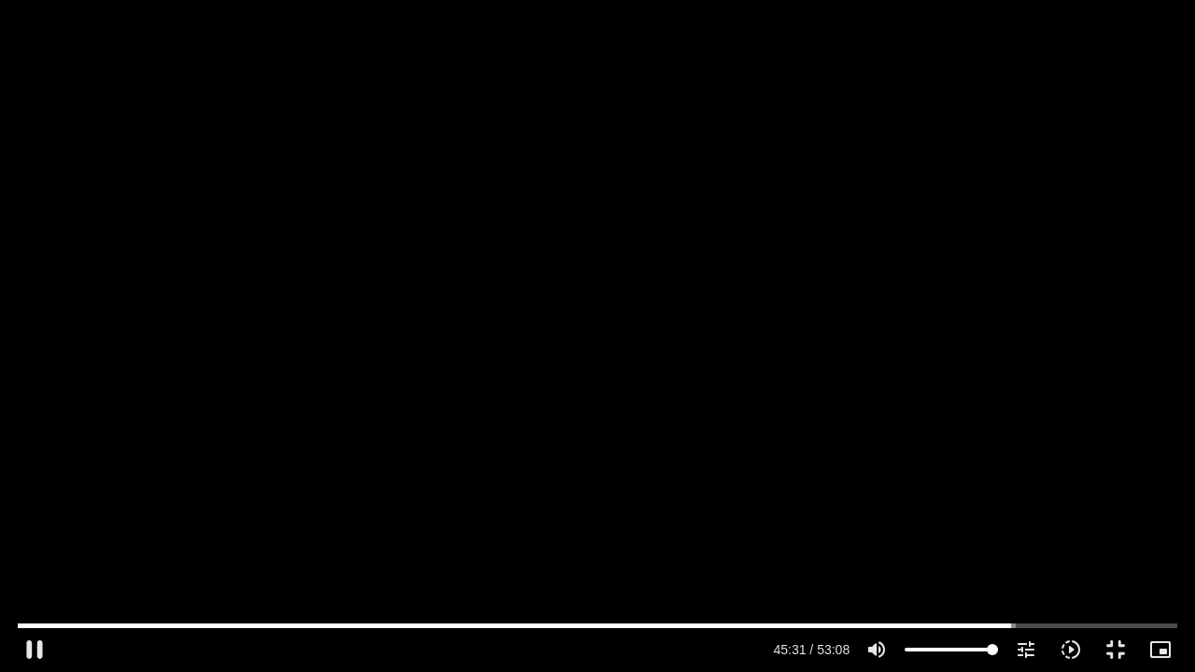
type input "2731.437667"
type input "2817.733333"
type input "2731.565409"
type input "2817.733333"
type input "2731.692452"
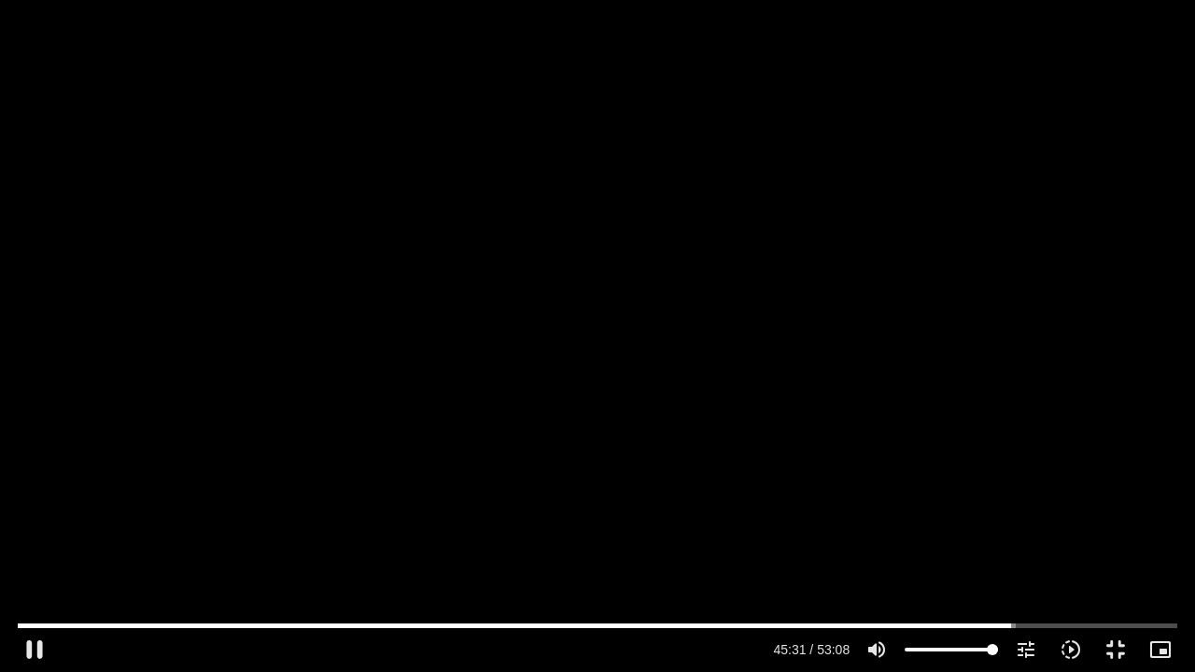
type input "2817.733333"
type input "2731.822526"
type input "2817.733333"
type input "2731.951923"
type input "2817.733333"
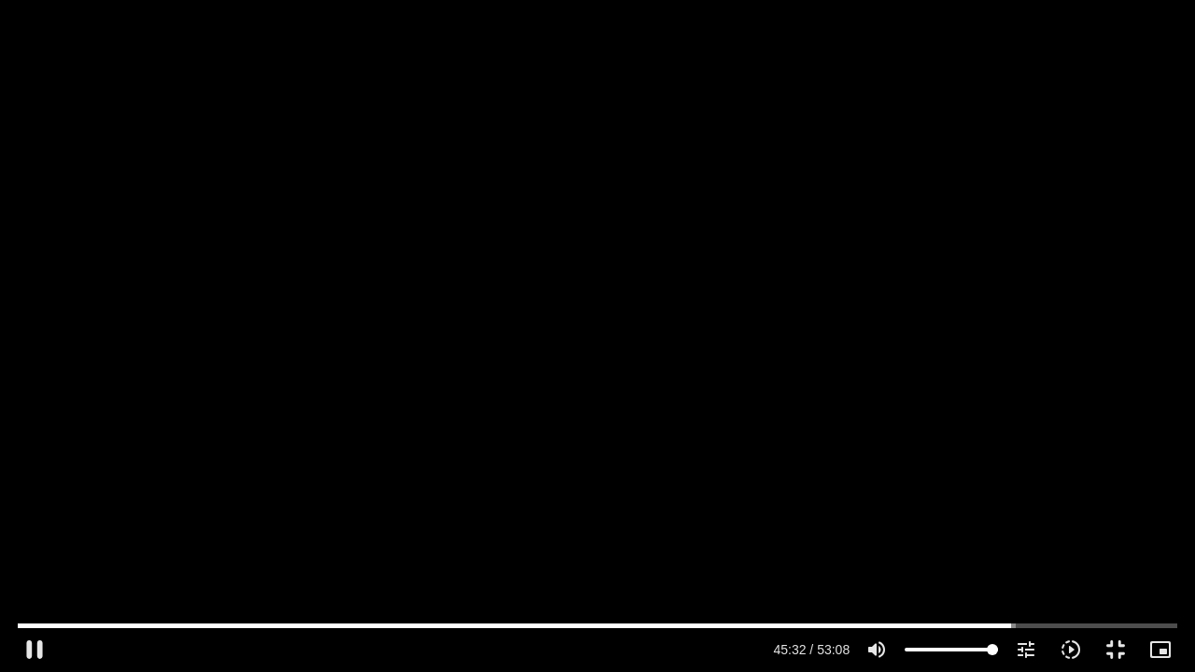
type input "2732.082902"
type input "2817.733333"
type input "2732.210826"
type input "2817.733333"
type input "2732.337803"
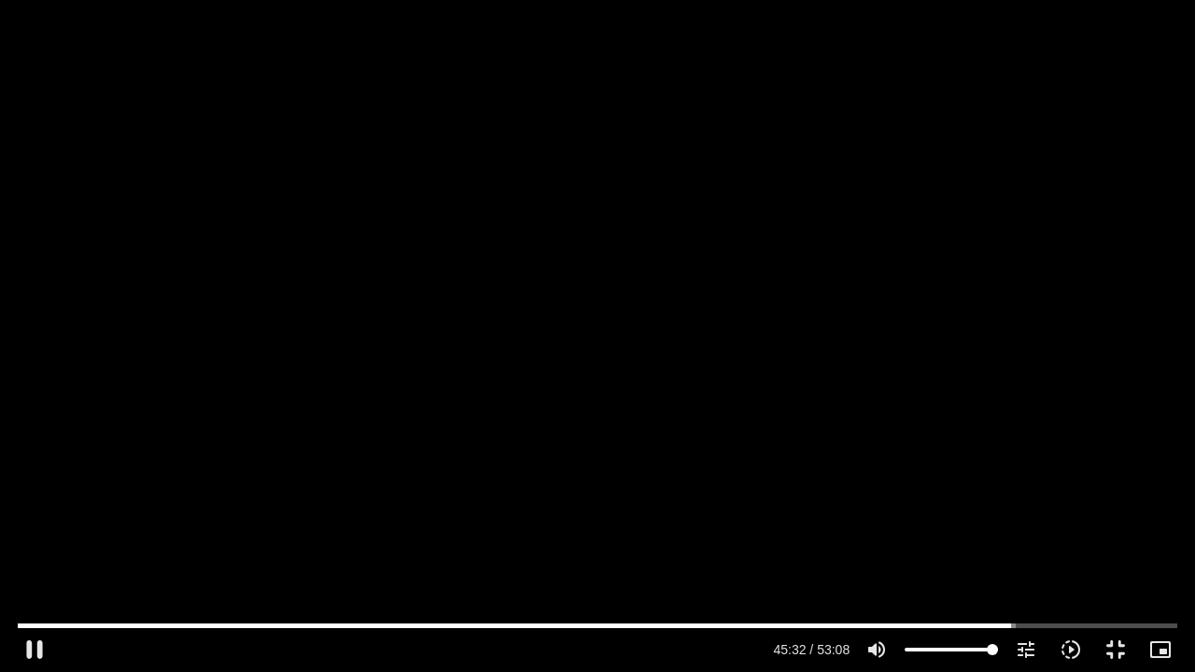
type input "2817.733333"
type input "2732.477306"
type input "2817.733333"
type input "2732.606205"
click at [492, 312] on div "Skip Ad 4:54 pause 45:32 / 53:08 volume_up Mute tune Resolution Auto 720p slow_…" at bounding box center [597, 336] width 1195 height 672
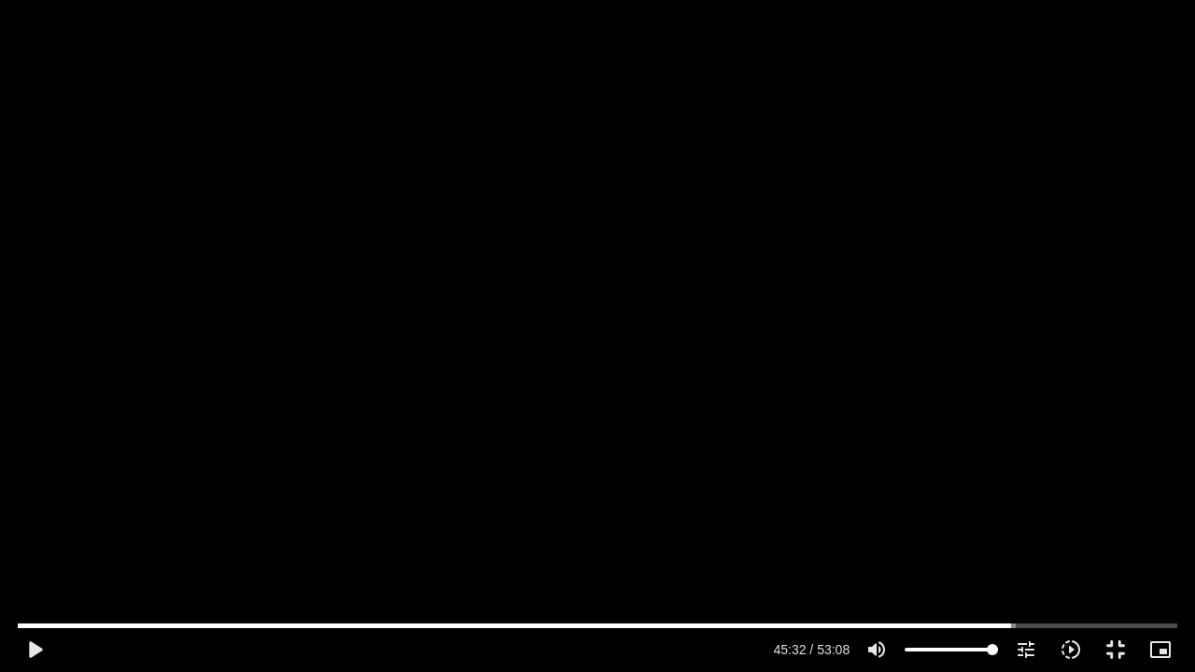
click at [161, 513] on div "Skip Ad 4:54 play_arrow 45:32 / 53:08 volume_up Mute tune Resolution Auto 720p …" at bounding box center [597, 336] width 1195 height 672
click at [0, 513] on div "Accordion. Open links with Enter or Space, close with Escape, and navigate with…" at bounding box center [597, 643] width 1195 height 57
drag, startPoint x: 0, startPoint y: 624, endPoint x: 786, endPoint y: 472, distance: 800.5
click at [786, 472] on div "Skip Ad 4:54 play_arrow 45:33 / 53:08 volume_up Mute tune Resolution Auto 720p …" at bounding box center [597, 336] width 1195 height 672
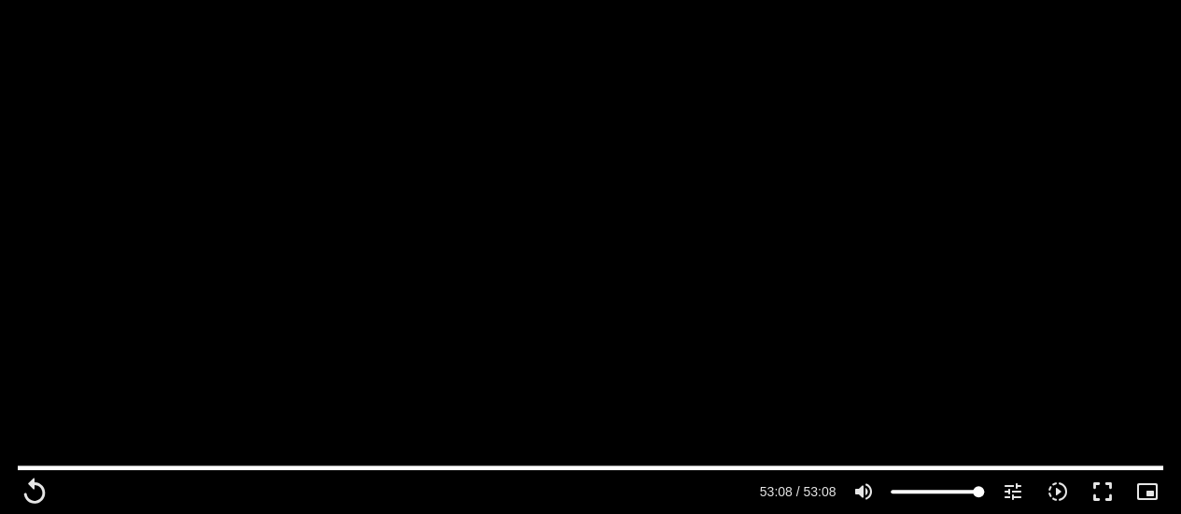
scroll to position [4237, 0]
